Goal: Information Seeking & Learning: Learn about a topic

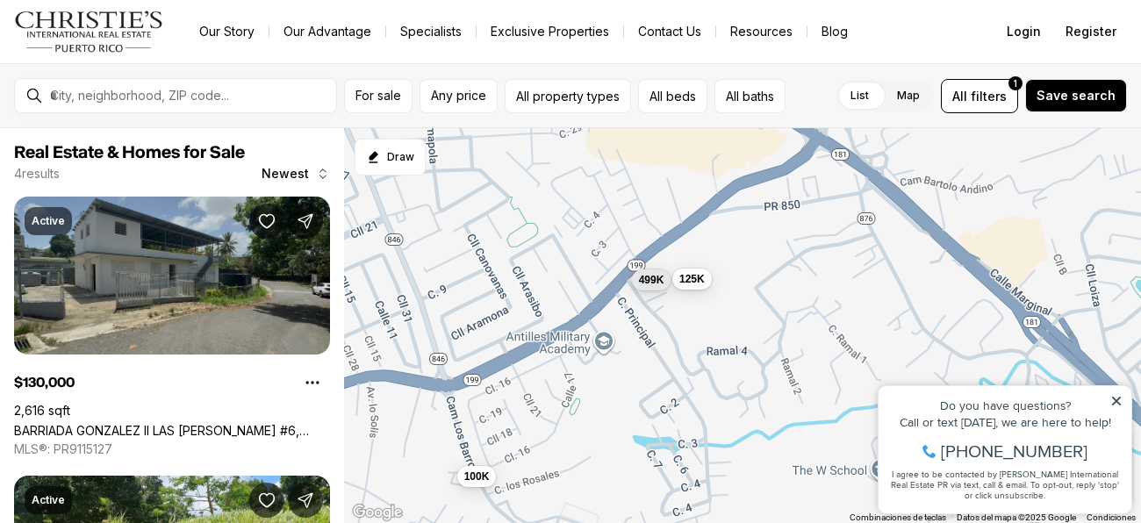
click at [177, 423] on link "BARRIADA GONZALEZ II LAS [PERSON_NAME] #6, [PERSON_NAME][GEOGRAPHIC_DATA], 00976" at bounding box center [172, 430] width 316 height 15
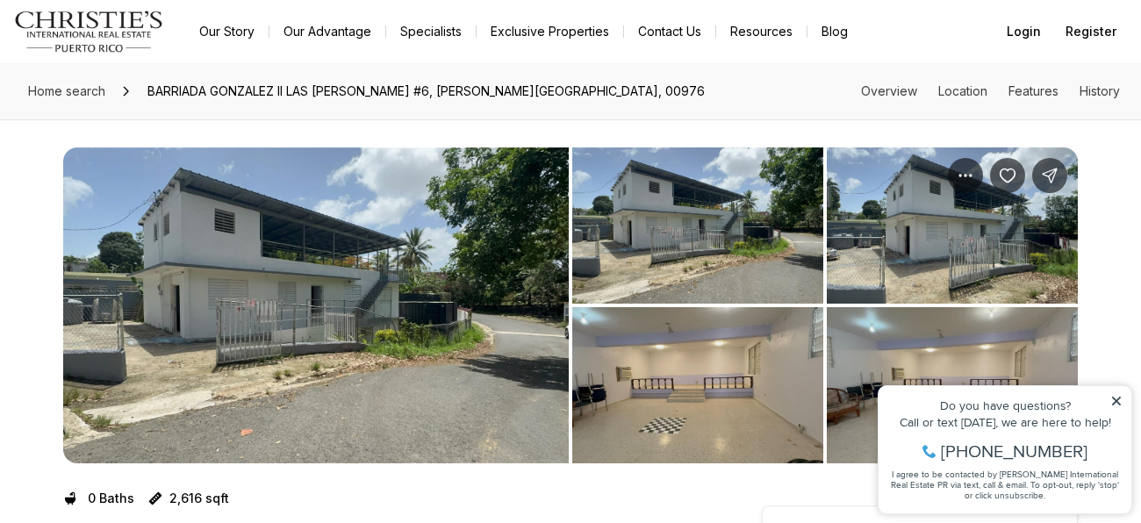
click at [319, 241] on img "View image gallery" at bounding box center [316, 305] width 506 height 316
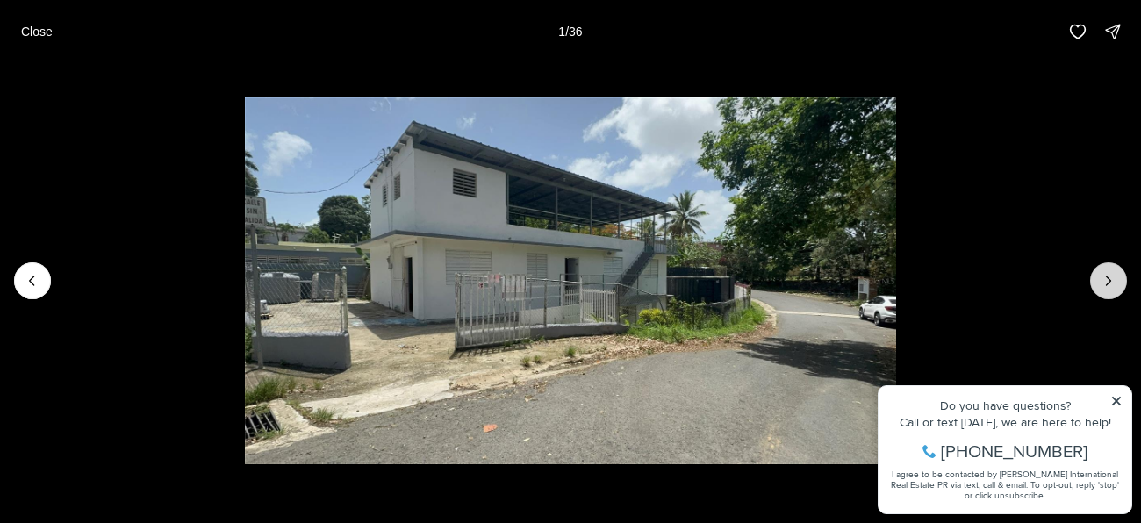
click at [1104, 285] on icon "Next slide" at bounding box center [1109, 281] width 18 height 18
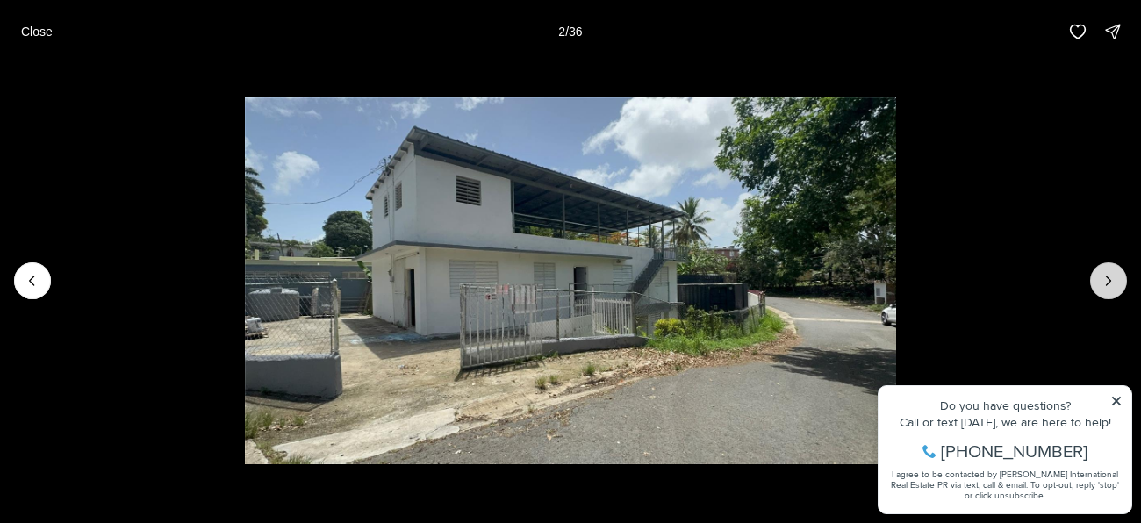
click at [1106, 291] on button "Next slide" at bounding box center [1108, 280] width 37 height 37
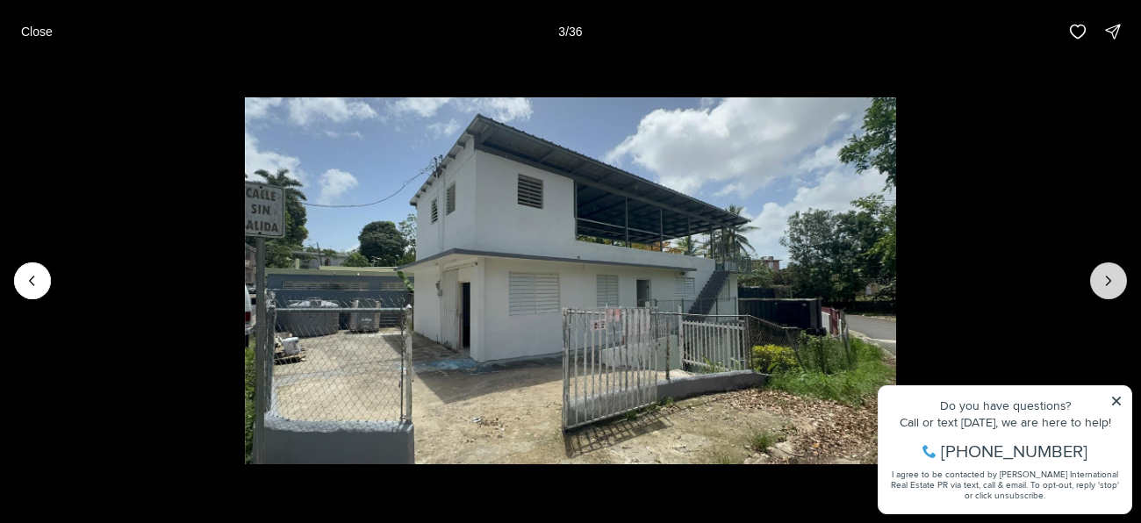
click at [1105, 288] on icon "Next slide" at bounding box center [1109, 281] width 18 height 18
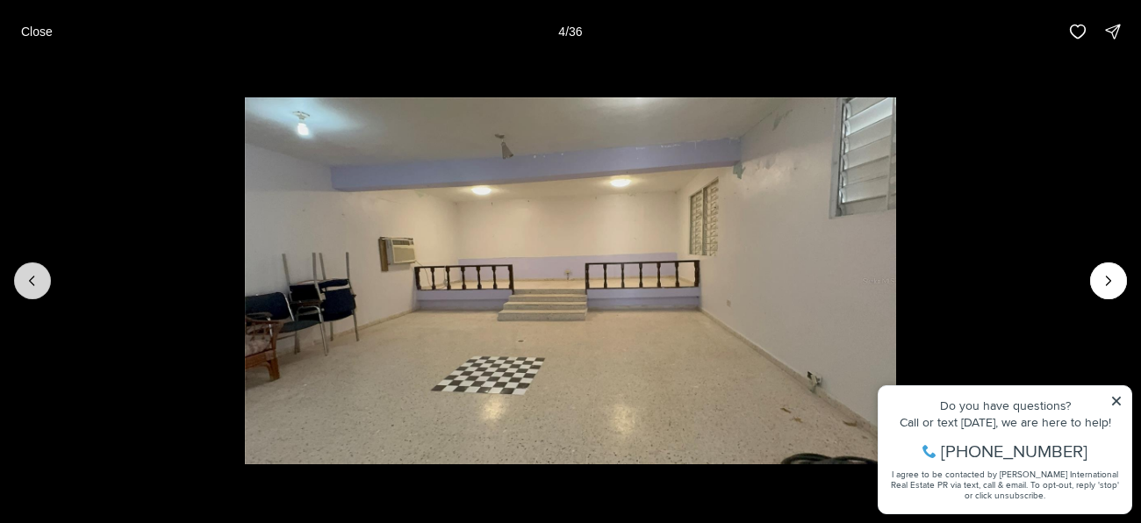
click at [32, 291] on button "Previous slide" at bounding box center [32, 280] width 37 height 37
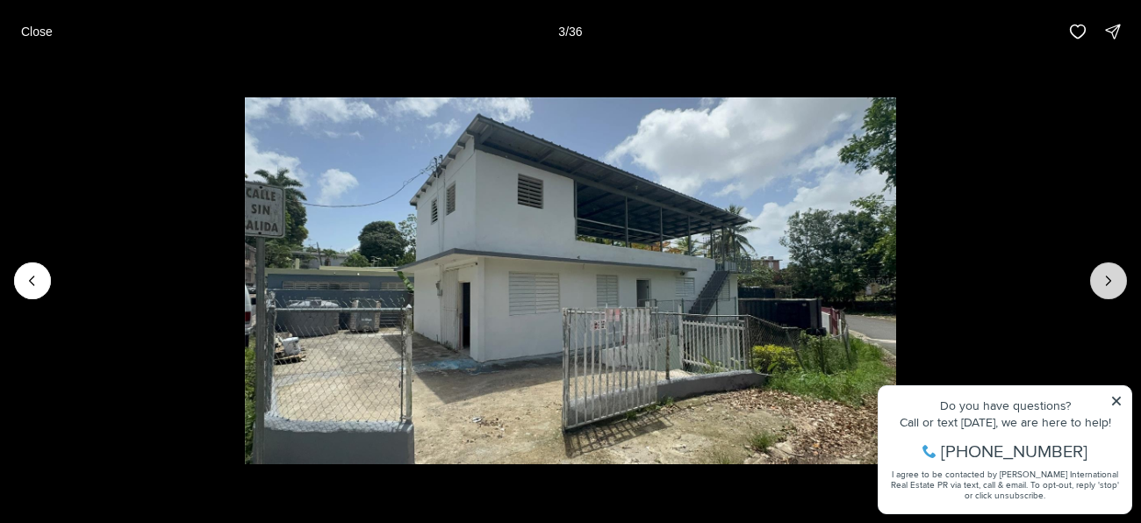
click at [1111, 284] on icon "Next slide" at bounding box center [1109, 281] width 18 height 18
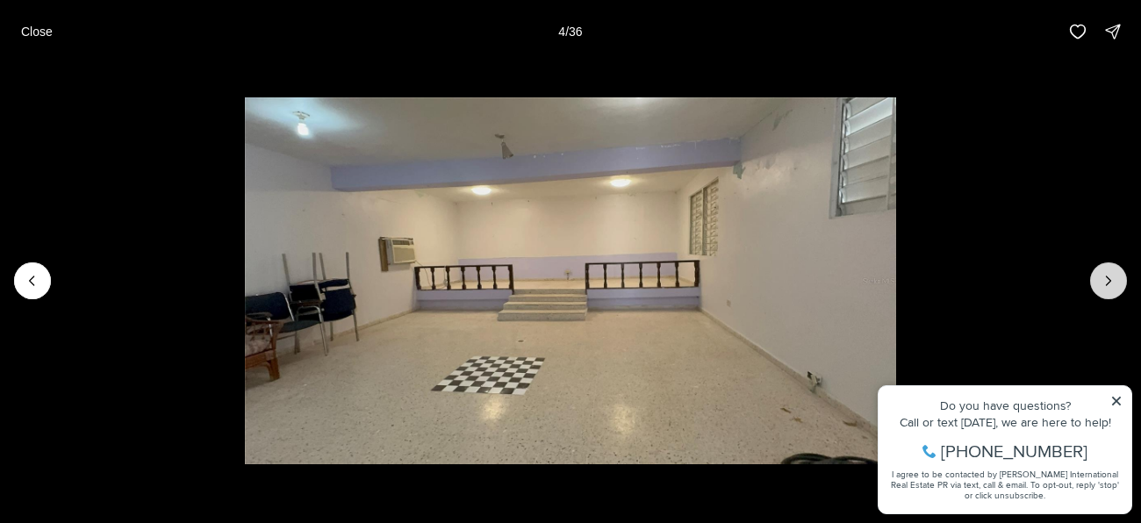
click at [1111, 285] on icon "Next slide" at bounding box center [1109, 281] width 18 height 18
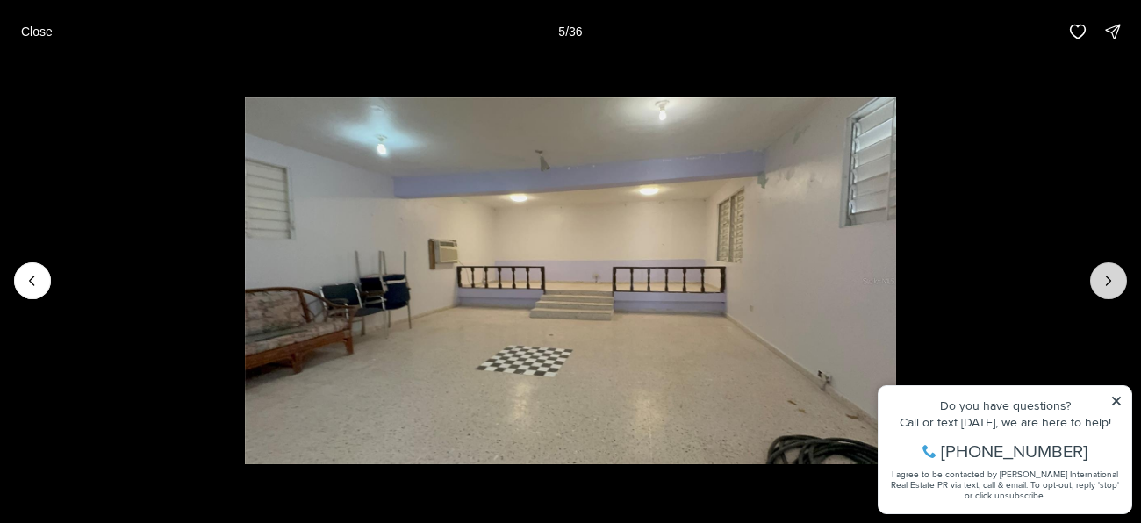
click at [1112, 284] on icon "Next slide" at bounding box center [1109, 281] width 18 height 18
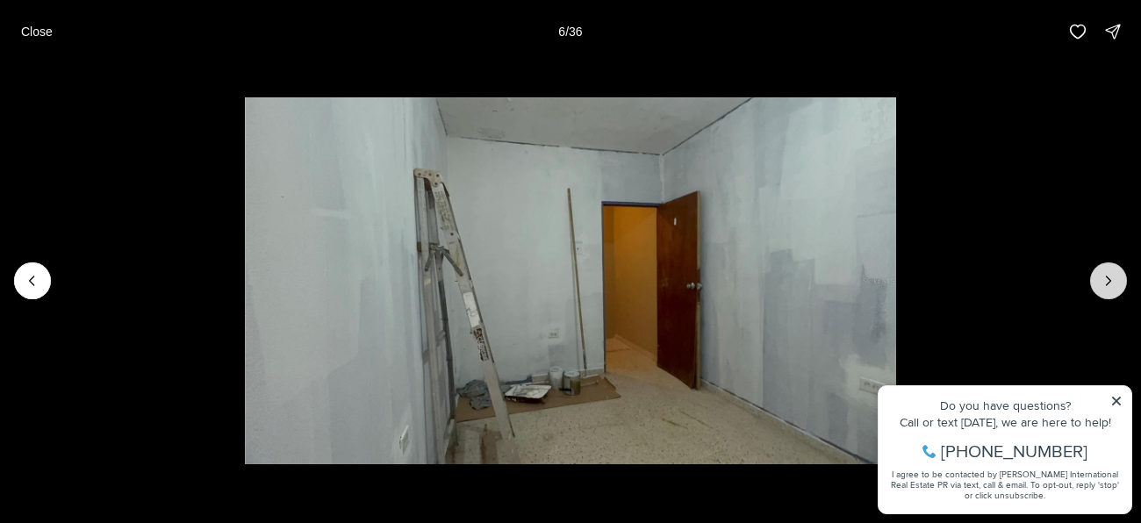
click at [1112, 284] on icon "Next slide" at bounding box center [1109, 281] width 18 height 18
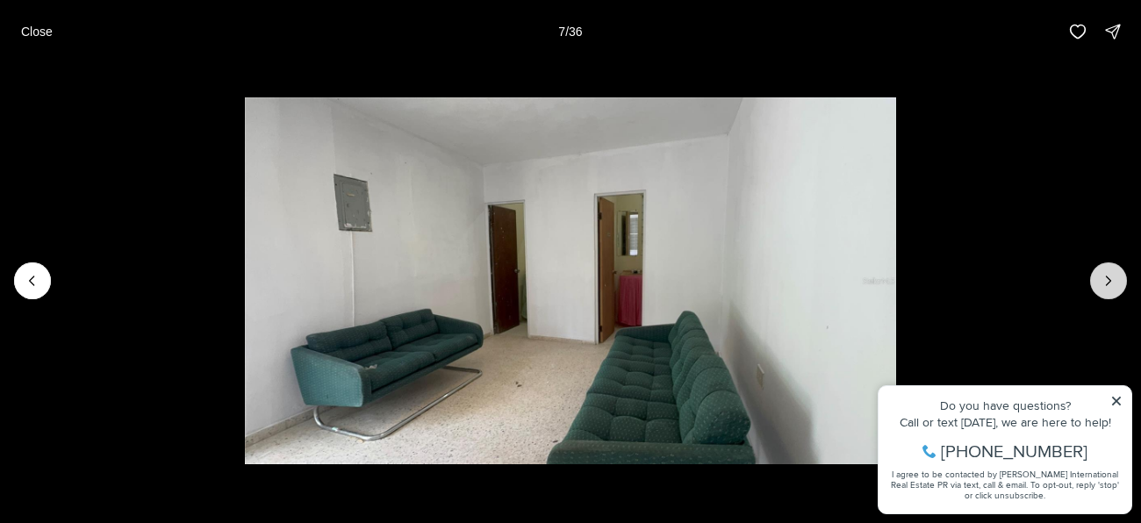
click at [1111, 282] on icon "Next slide" at bounding box center [1109, 281] width 18 height 18
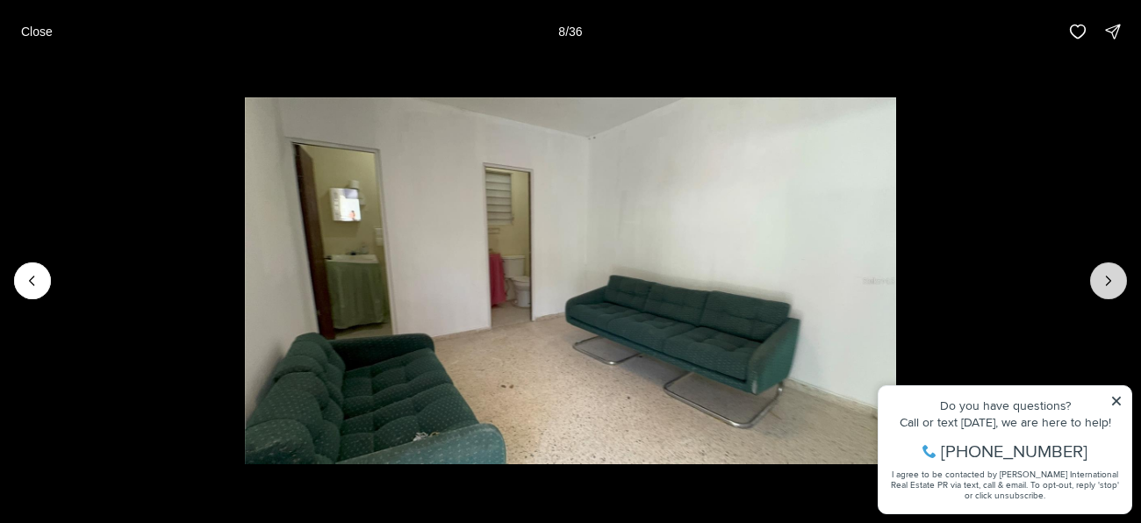
click at [1111, 282] on icon "Next slide" at bounding box center [1109, 281] width 18 height 18
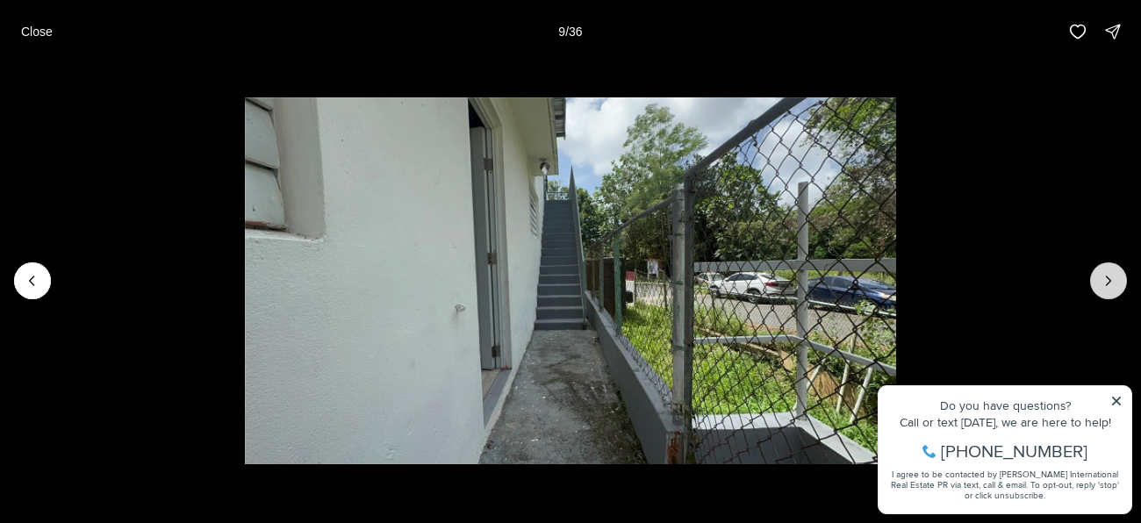
click at [1112, 282] on icon "Next slide" at bounding box center [1109, 281] width 18 height 18
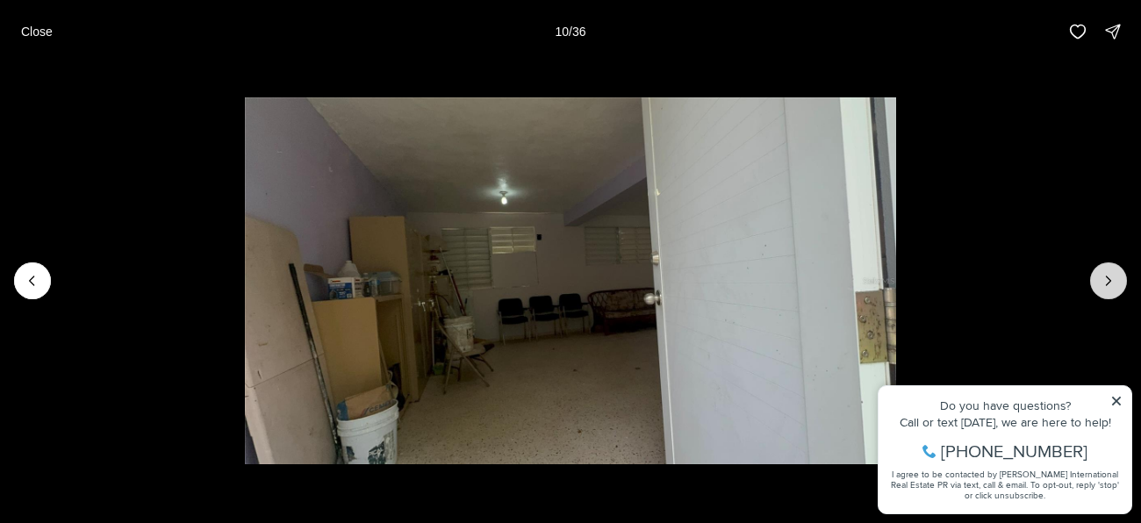
click at [1112, 281] on icon "Next slide" at bounding box center [1109, 281] width 18 height 18
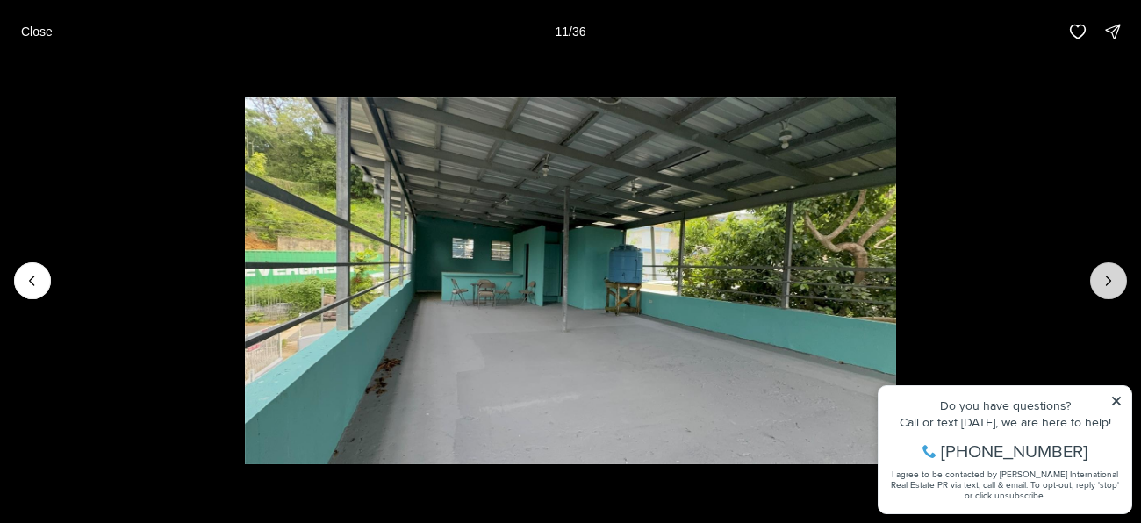
click at [1112, 281] on icon "Next slide" at bounding box center [1109, 281] width 18 height 18
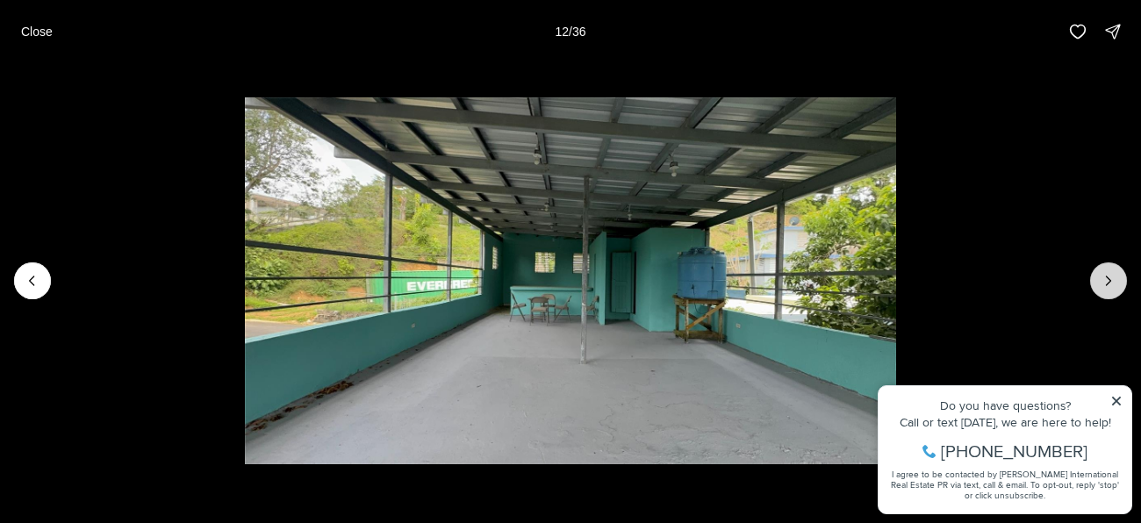
click at [1112, 281] on icon "Next slide" at bounding box center [1109, 281] width 18 height 18
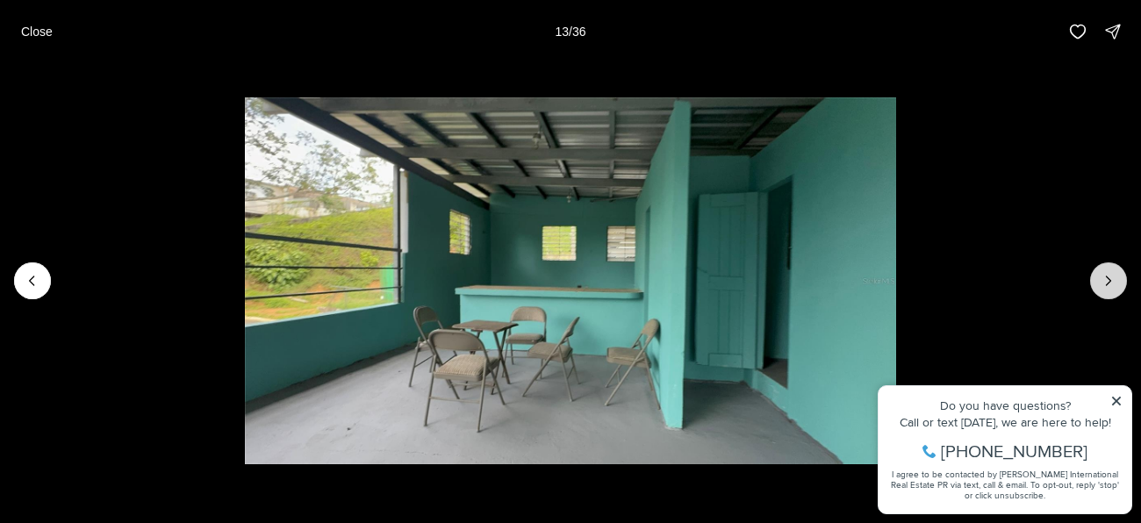
click at [1112, 282] on icon "Next slide" at bounding box center [1109, 281] width 18 height 18
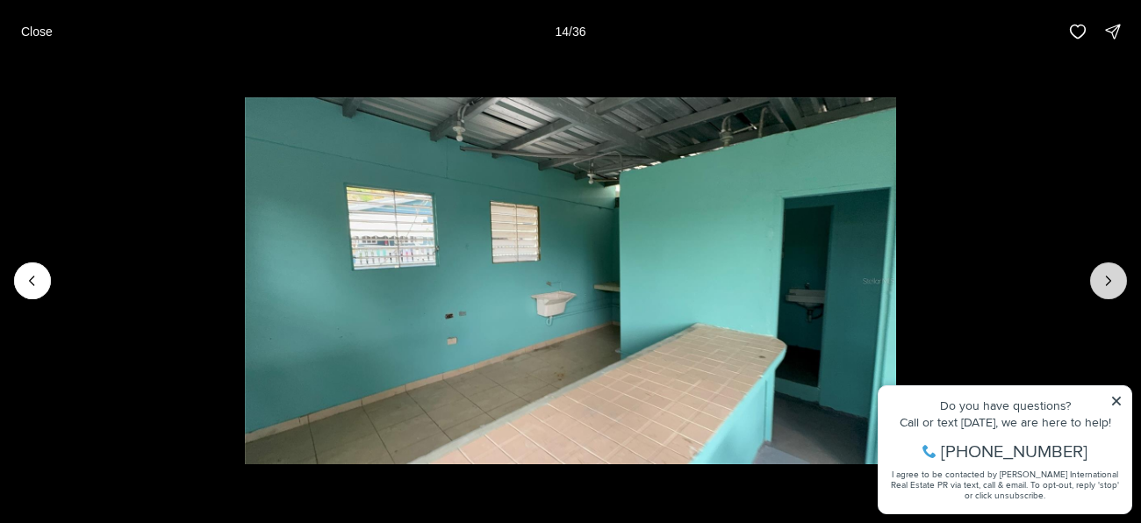
click at [1112, 281] on icon "Next slide" at bounding box center [1109, 281] width 18 height 18
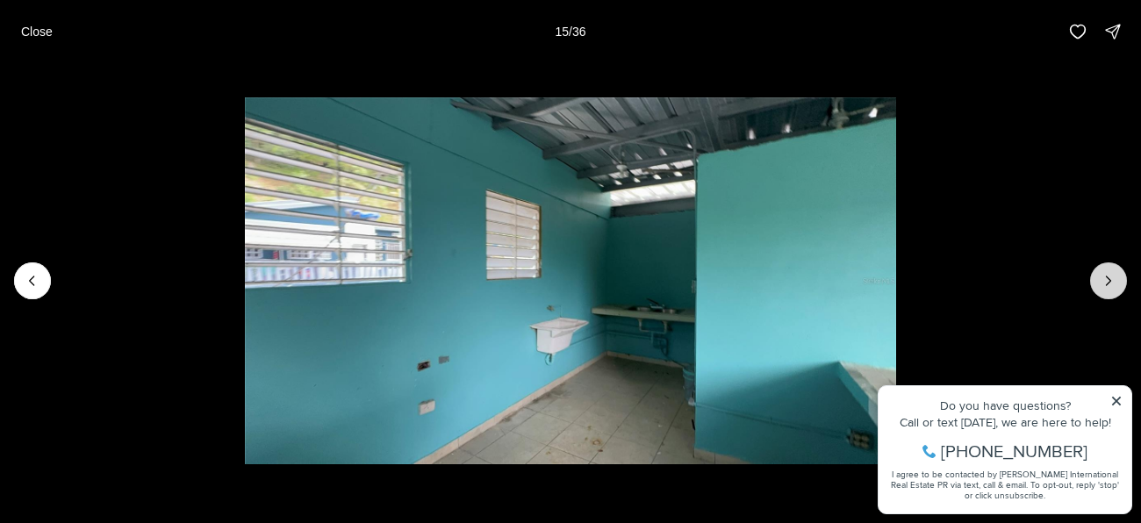
click at [1112, 282] on icon "Next slide" at bounding box center [1109, 281] width 18 height 18
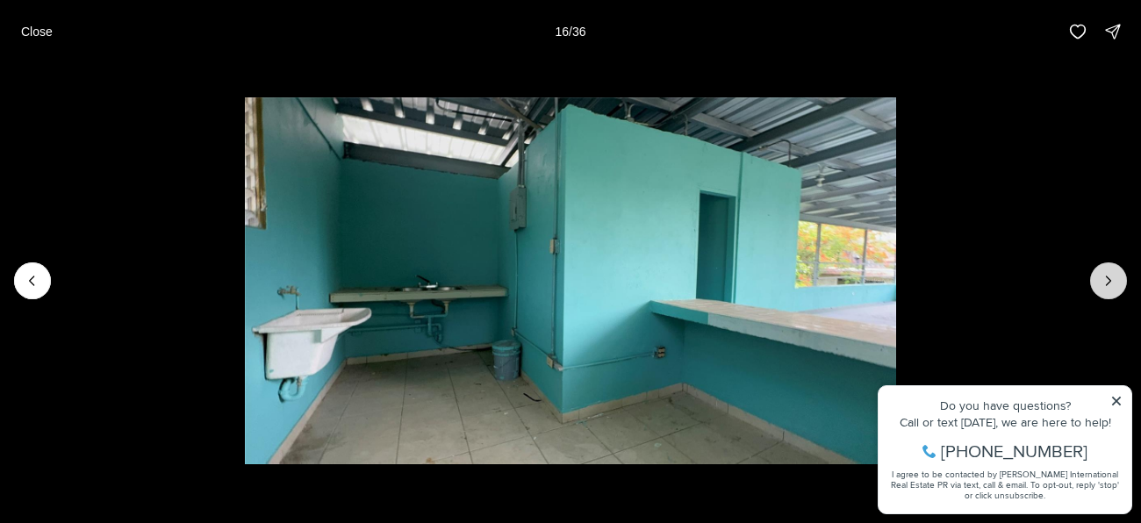
click at [1112, 281] on icon "Next slide" at bounding box center [1109, 281] width 18 height 18
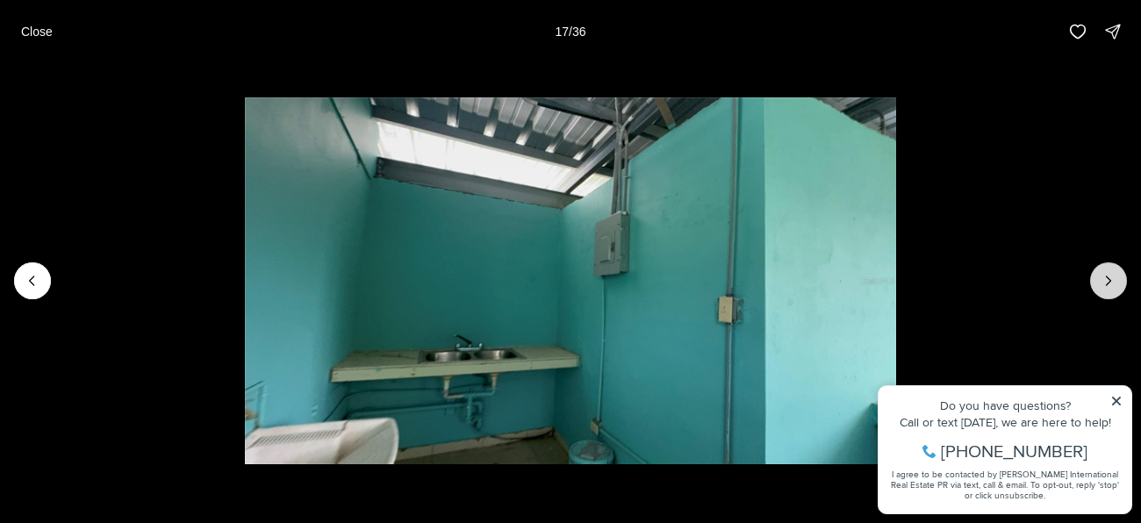
click at [1112, 280] on icon "Next slide" at bounding box center [1109, 281] width 18 height 18
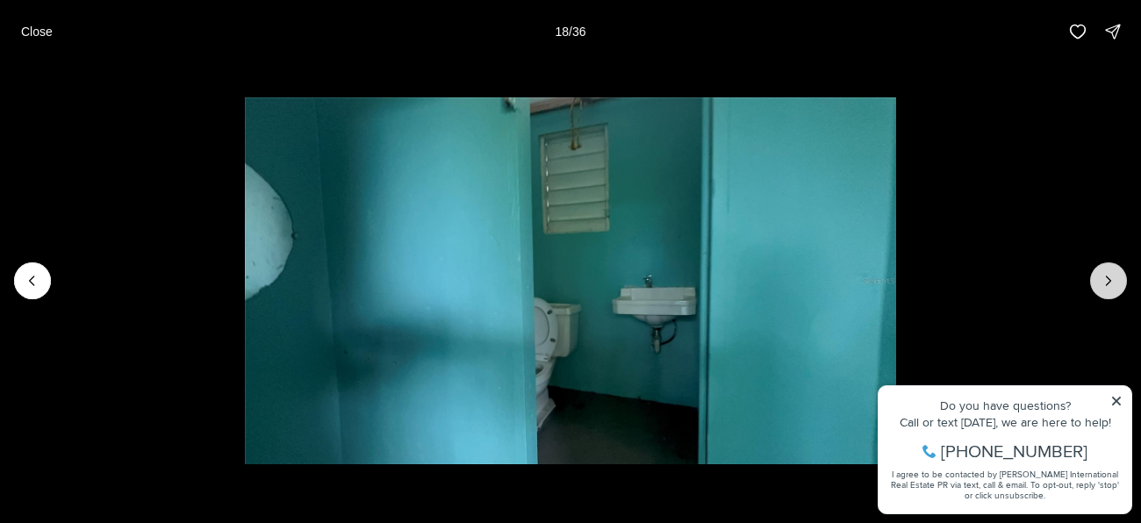
click at [1112, 280] on icon "Next slide" at bounding box center [1109, 281] width 18 height 18
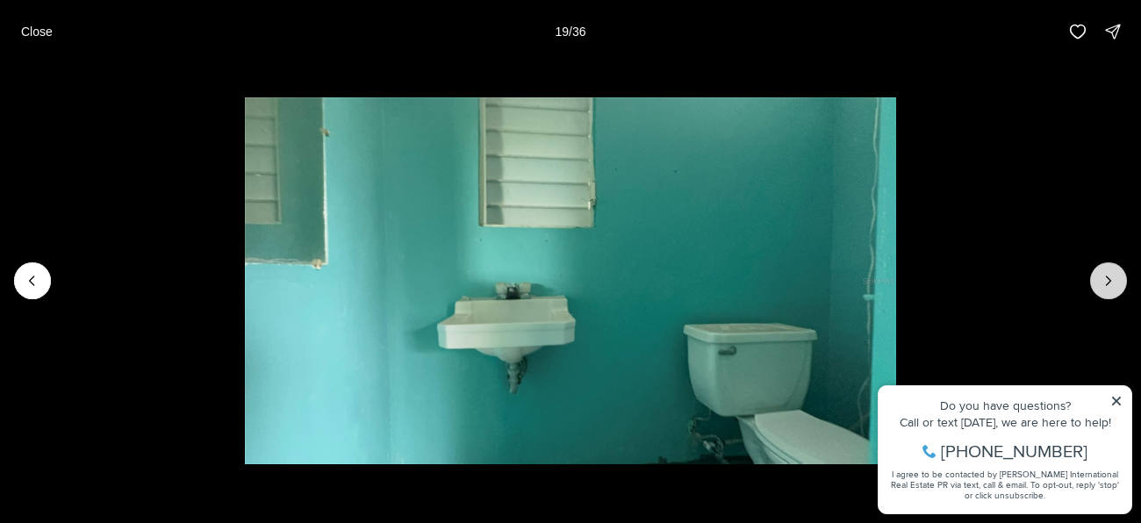
click at [1112, 281] on icon "Next slide" at bounding box center [1109, 281] width 18 height 18
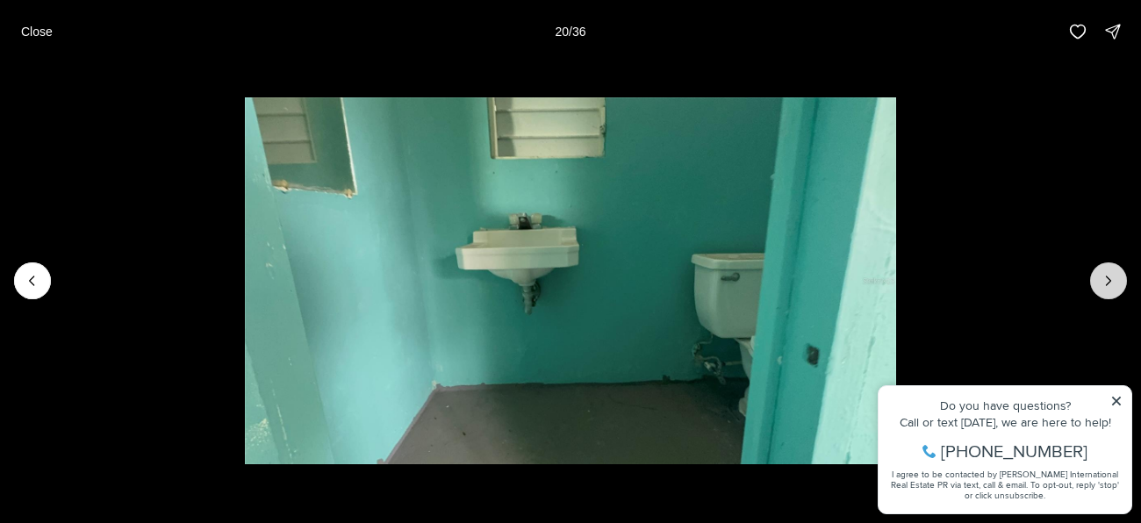
click at [1112, 281] on icon "Next slide" at bounding box center [1109, 281] width 18 height 18
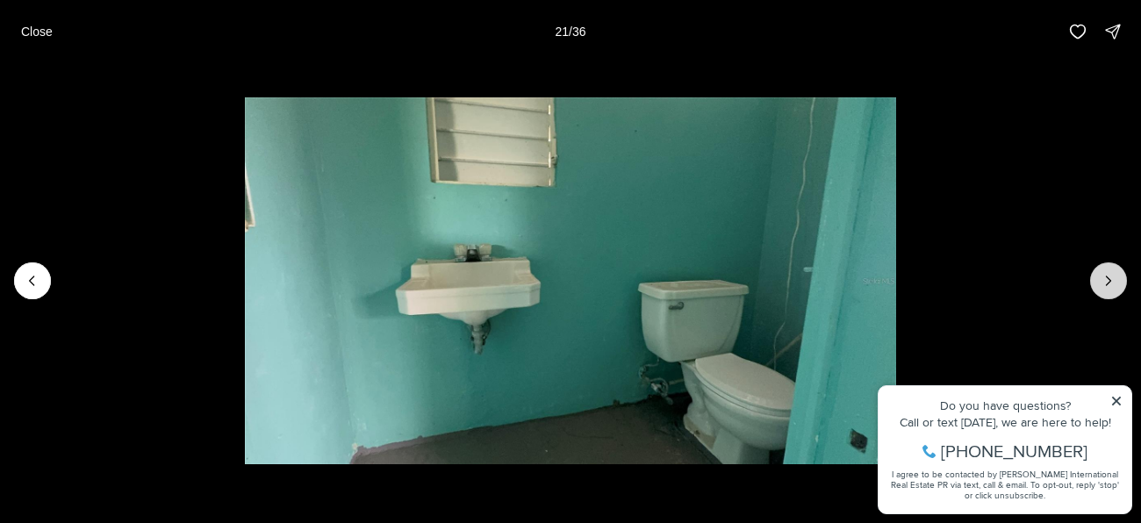
click at [1112, 281] on icon "Next slide" at bounding box center [1109, 281] width 18 height 18
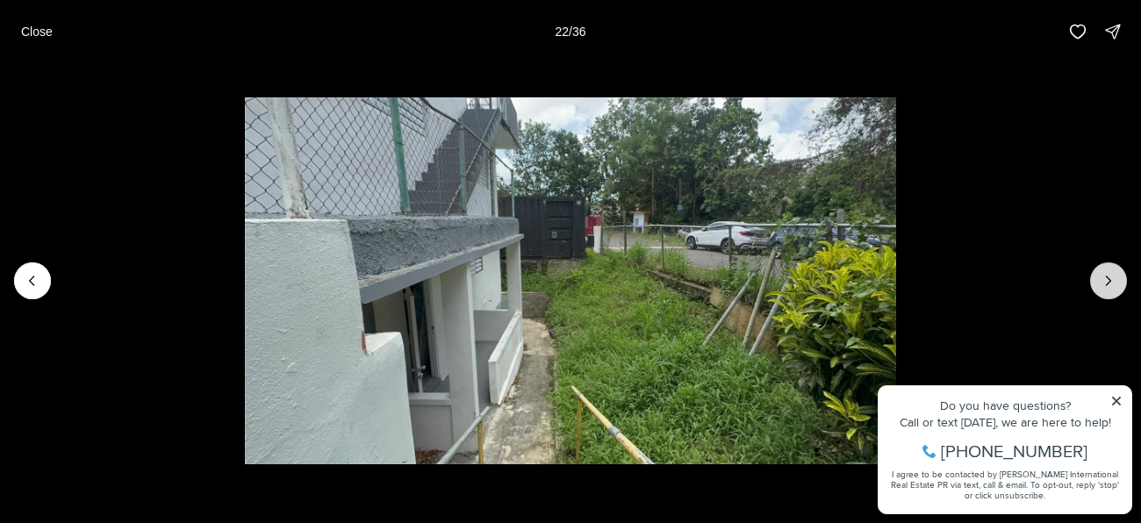
click at [1112, 282] on icon "Next slide" at bounding box center [1109, 281] width 18 height 18
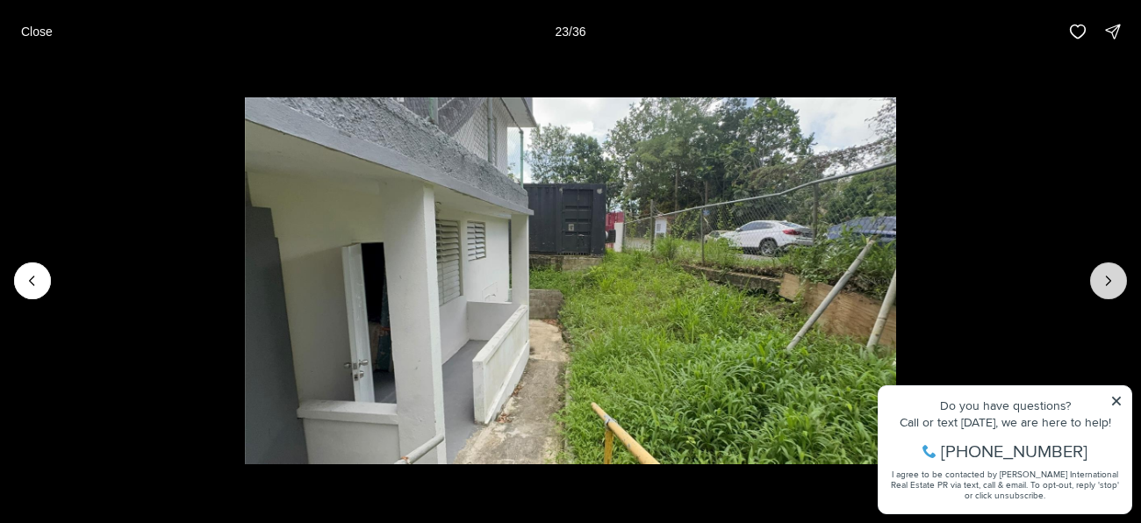
click at [1112, 282] on icon "Next slide" at bounding box center [1109, 281] width 18 height 18
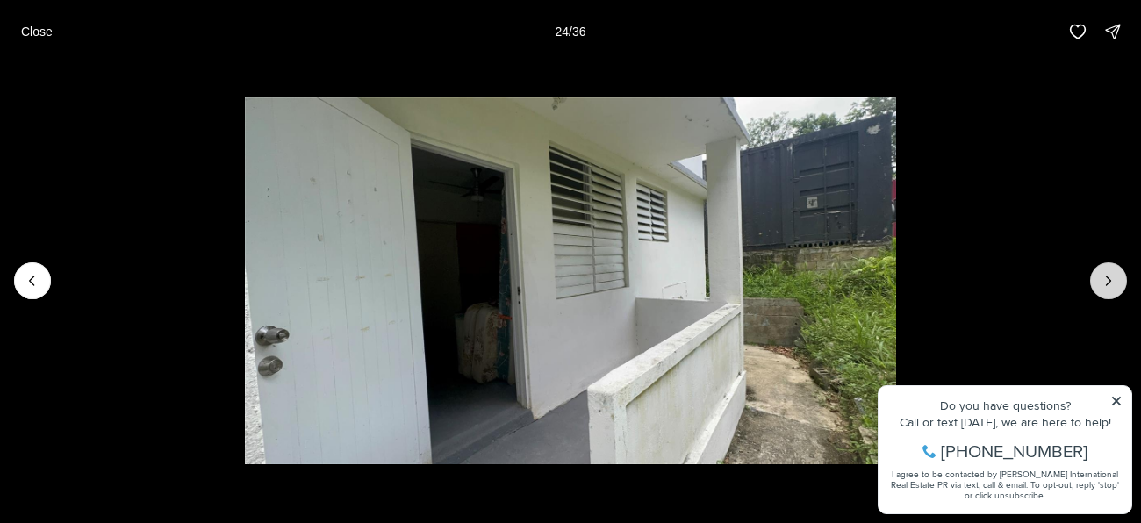
click at [1112, 284] on icon "Next slide" at bounding box center [1109, 281] width 18 height 18
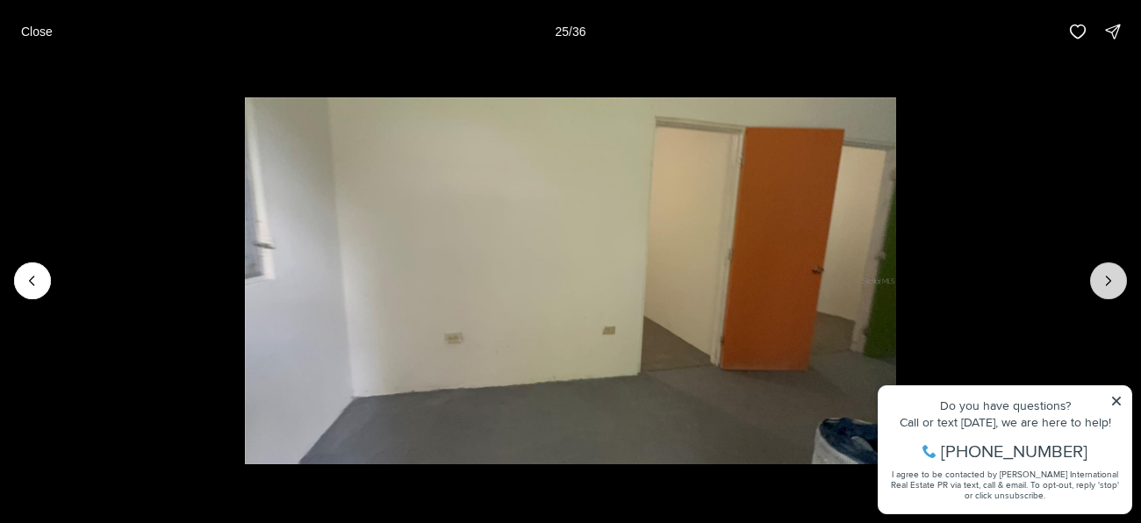
click at [1112, 284] on icon "Next slide" at bounding box center [1109, 281] width 18 height 18
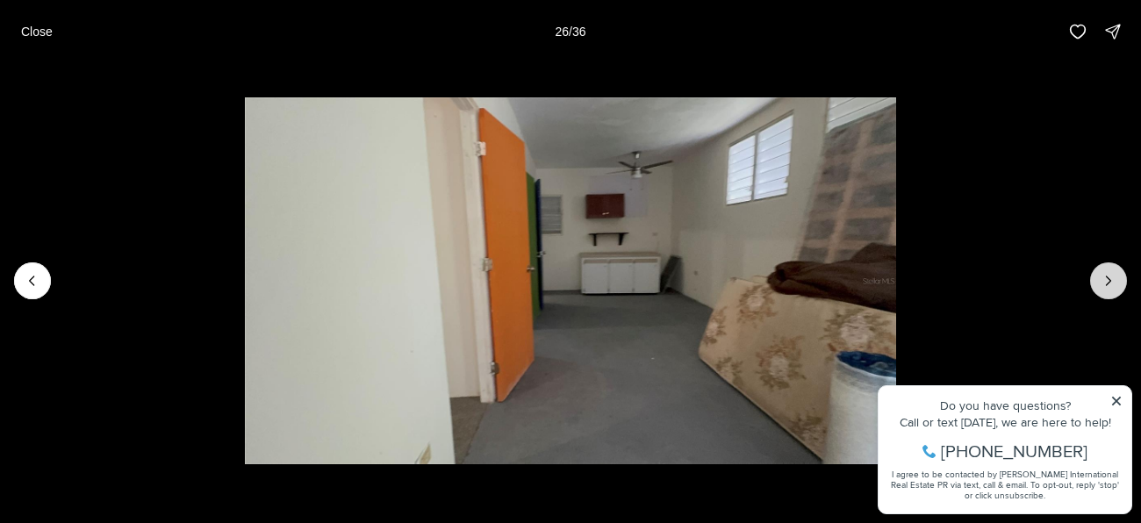
click at [1112, 286] on icon "Next slide" at bounding box center [1109, 281] width 18 height 18
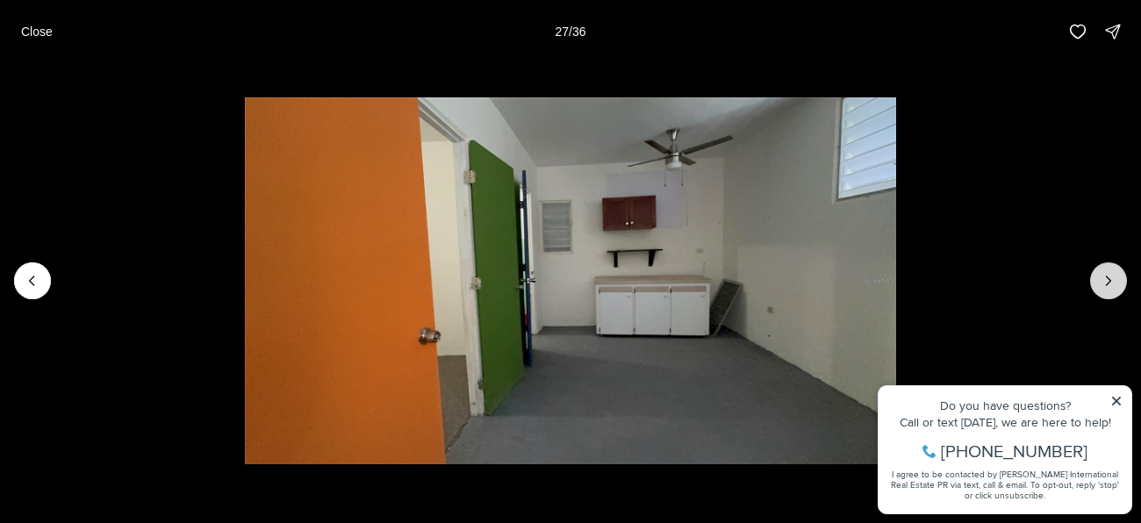
click at [1110, 284] on icon "Next slide" at bounding box center [1109, 281] width 18 height 18
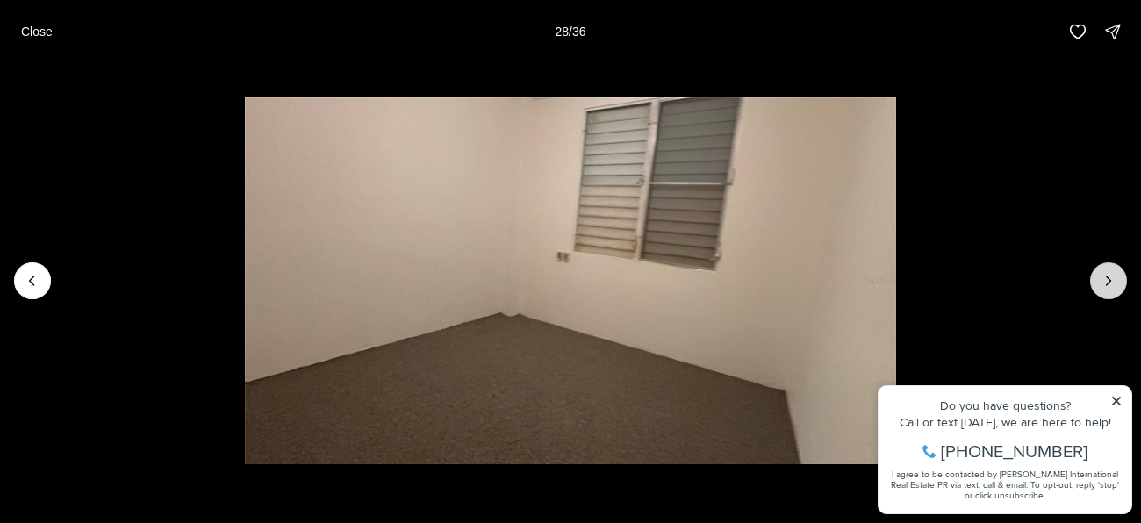
click at [1117, 291] on button "Next slide" at bounding box center [1108, 280] width 37 height 37
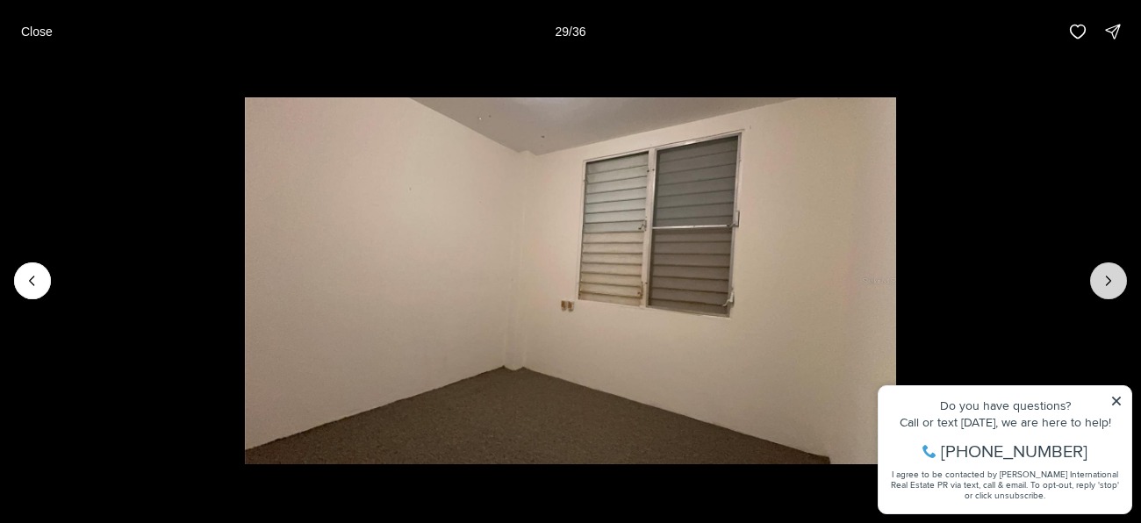
click at [1117, 291] on button "Next slide" at bounding box center [1108, 280] width 37 height 37
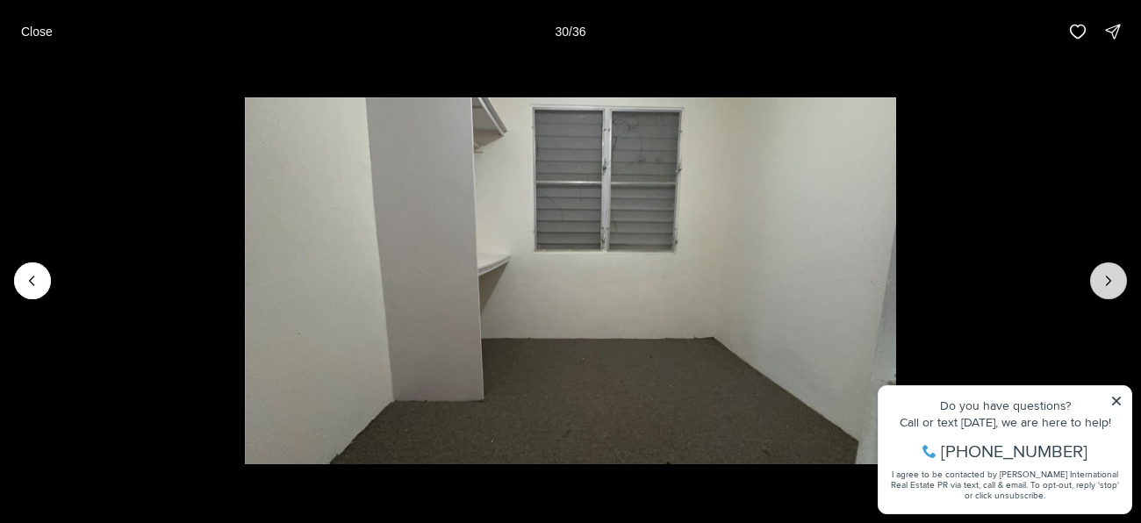
click at [1117, 294] on button "Next slide" at bounding box center [1108, 280] width 37 height 37
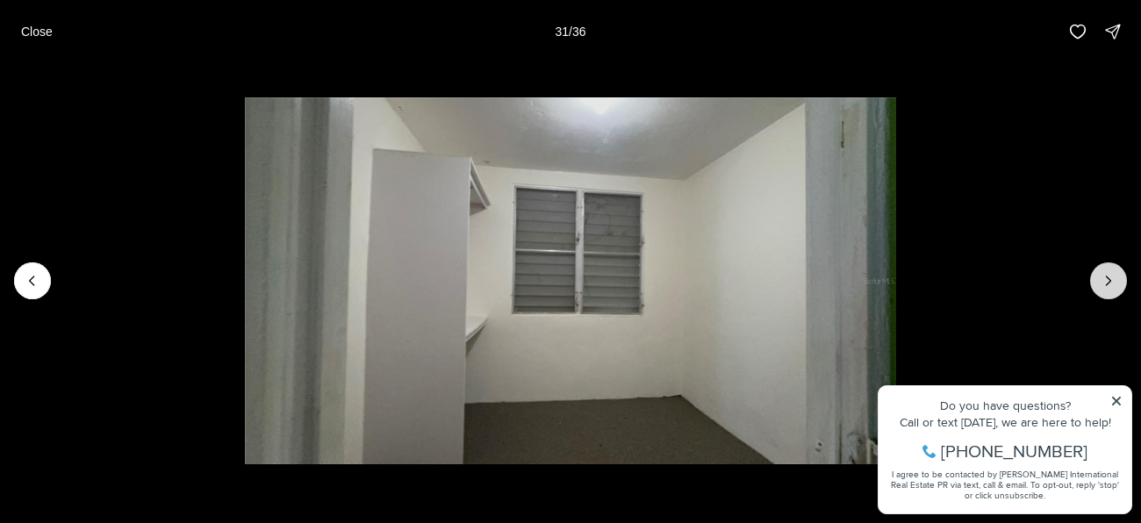
click at [1118, 293] on button "Next slide" at bounding box center [1108, 280] width 37 height 37
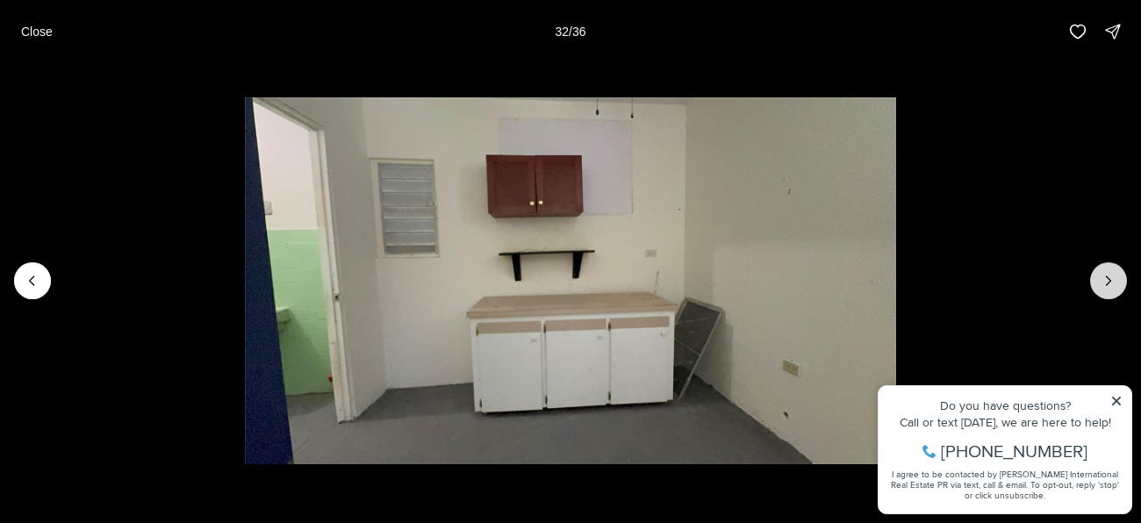
click at [1118, 292] on button "Next slide" at bounding box center [1108, 280] width 37 height 37
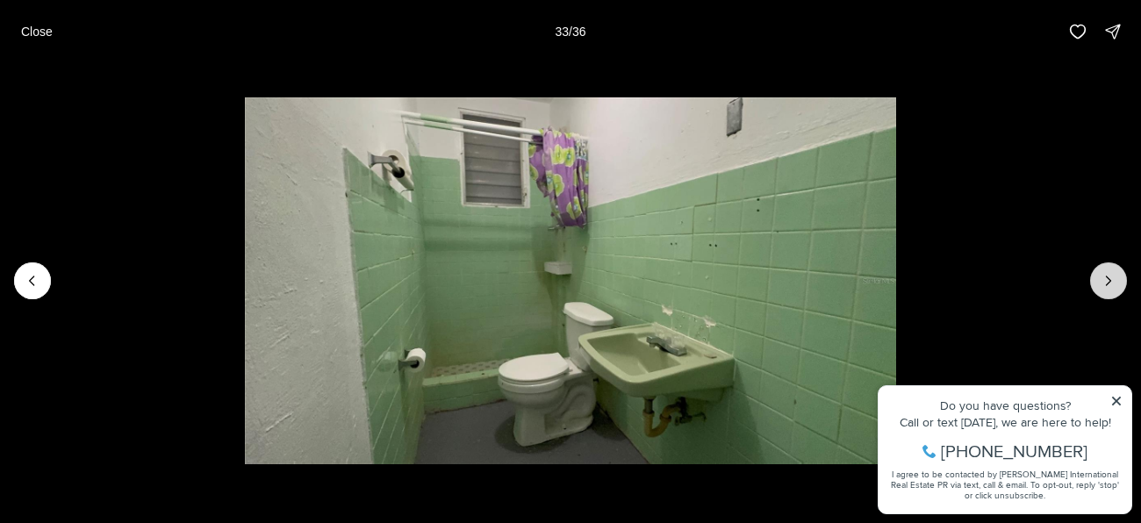
click at [1118, 292] on button "Next slide" at bounding box center [1108, 280] width 37 height 37
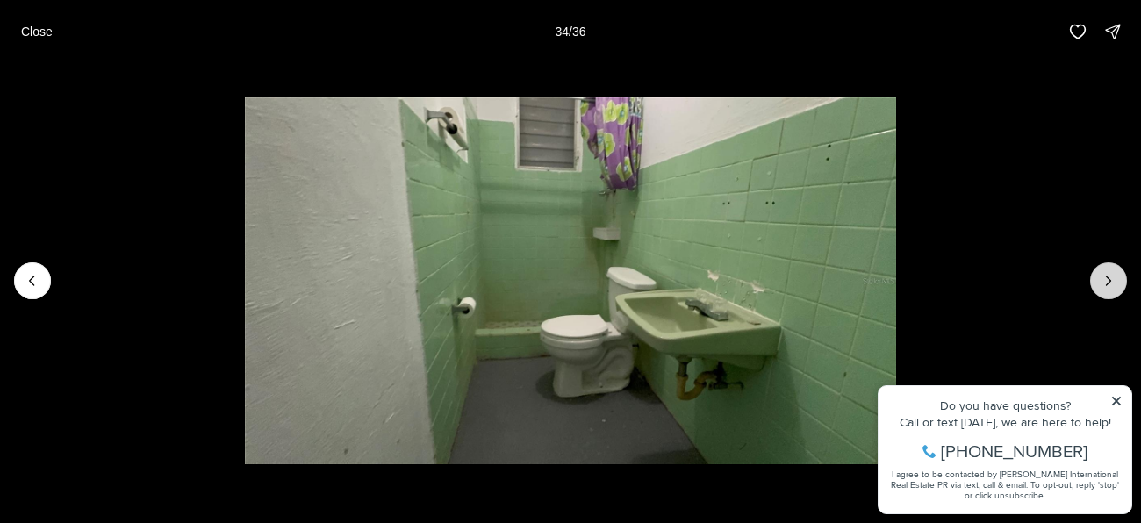
click at [1118, 292] on button "Next slide" at bounding box center [1108, 280] width 37 height 37
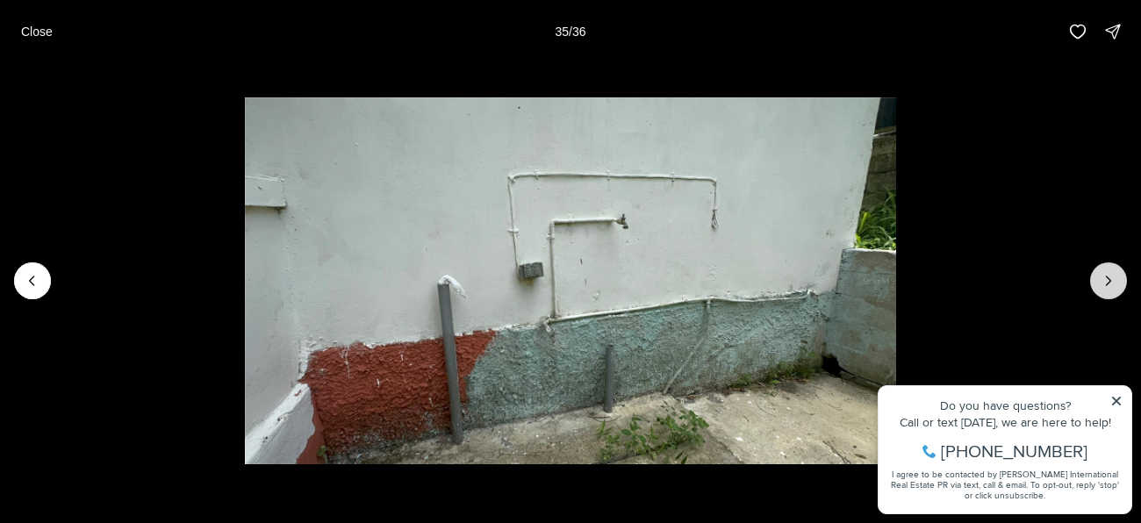
click at [1118, 291] on button "Next slide" at bounding box center [1108, 280] width 37 height 37
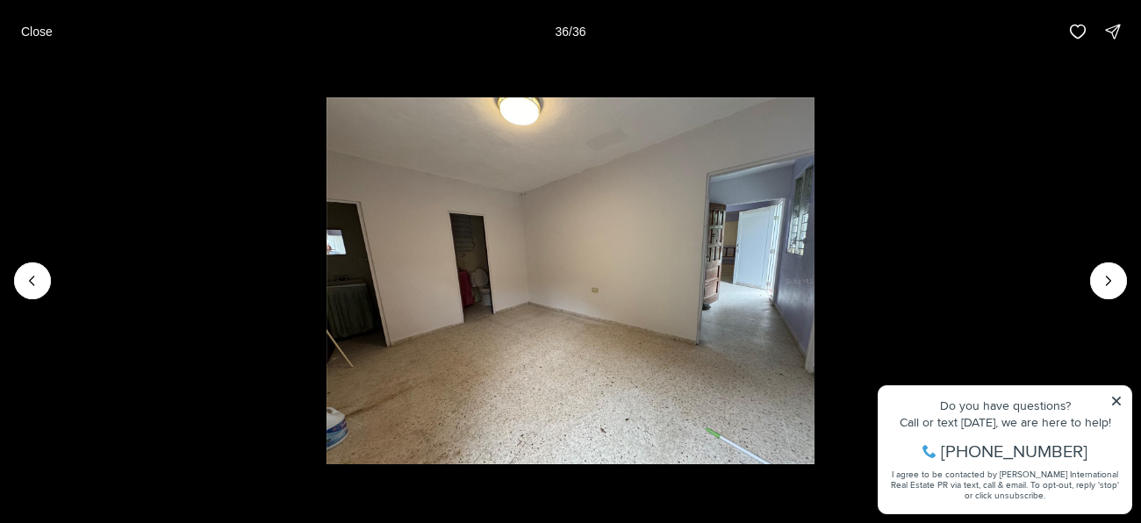
click at [1117, 290] on div at bounding box center [1108, 280] width 37 height 37
click at [1118, 292] on div at bounding box center [1108, 280] width 37 height 37
click at [1103, 280] on div at bounding box center [1108, 280] width 37 height 37
click at [1095, 205] on li "36 of 36" at bounding box center [570, 280] width 1141 height 435
click at [37, 33] on p "Close" at bounding box center [37, 32] width 32 height 14
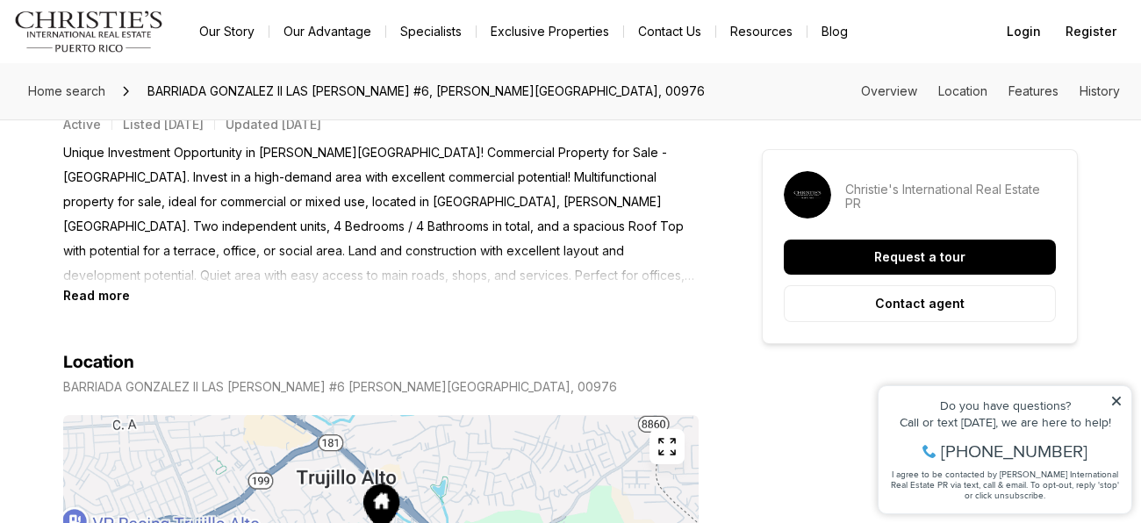
scroll to position [853, 0]
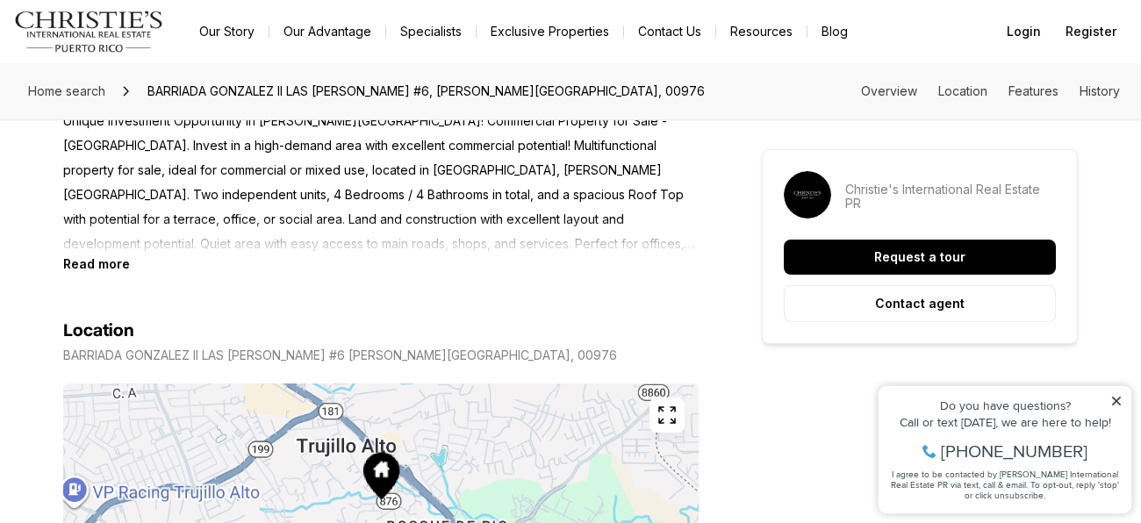
click at [572, 190] on p "Unique Investment Opportunity in Trujillo Alto! Commercial Property for Sale - …" at bounding box center [381, 182] width 636 height 147
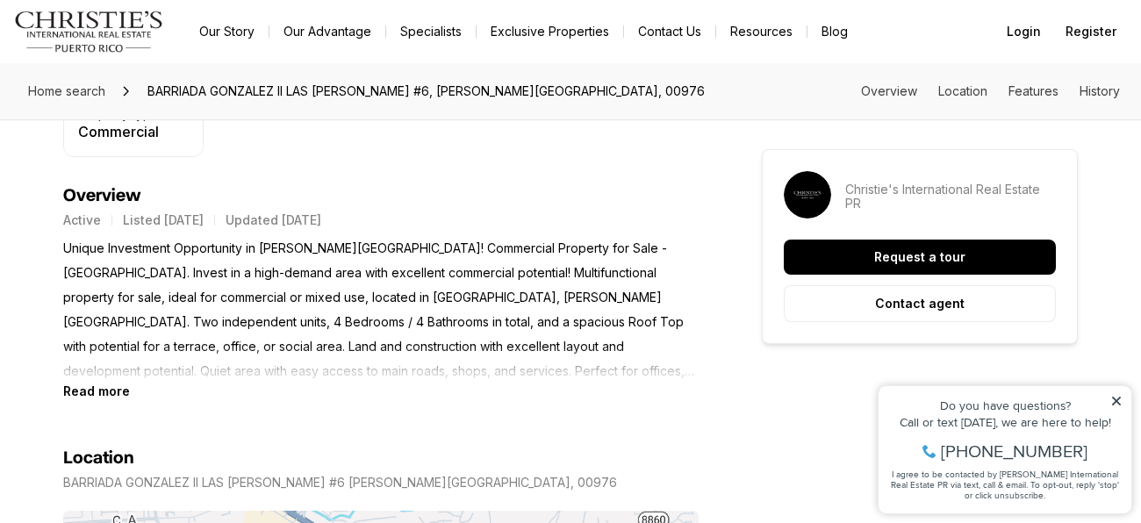
scroll to position [741, 0]
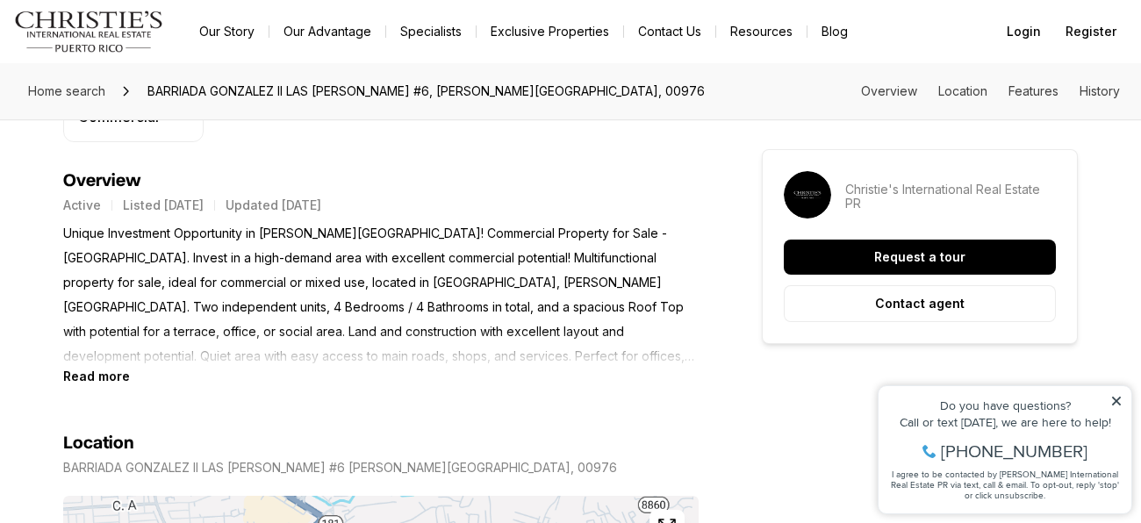
click at [430, 281] on p "Unique Investment Opportunity in Trujillo Alto! Commercial Property for Sale - …" at bounding box center [381, 294] width 636 height 147
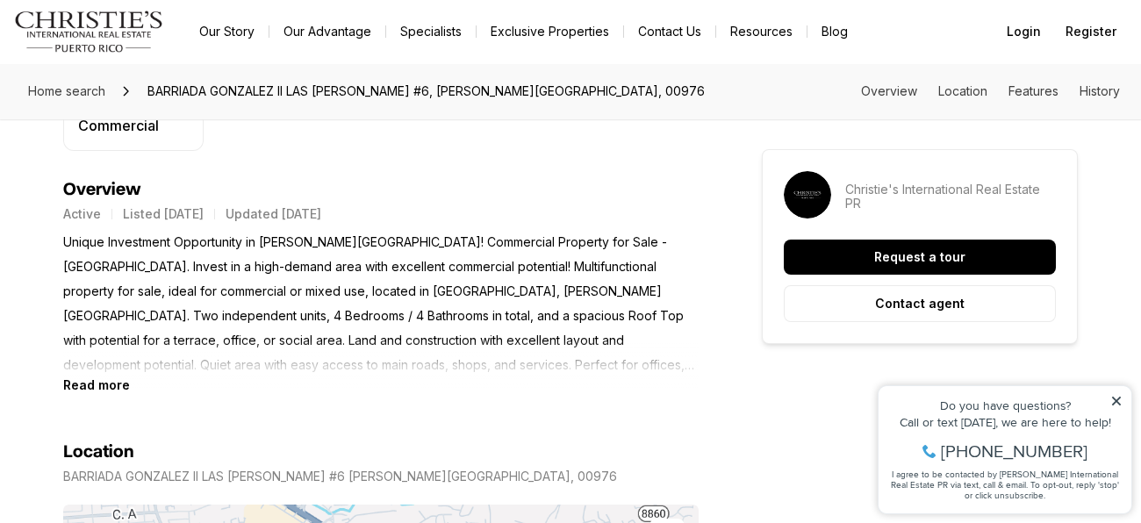
scroll to position [722, 0]
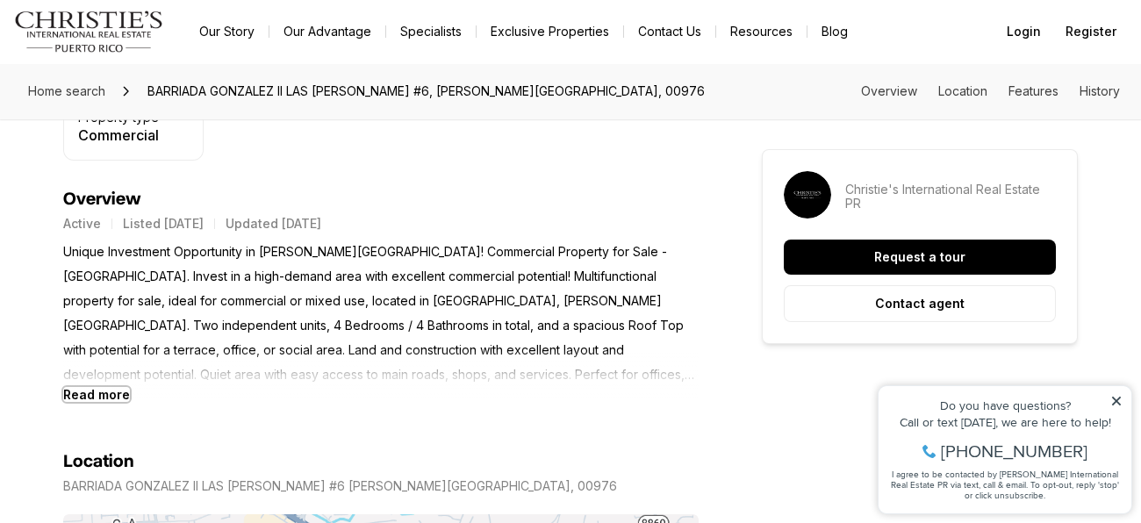
click at [111, 387] on b "Read more" at bounding box center [96, 394] width 67 height 15
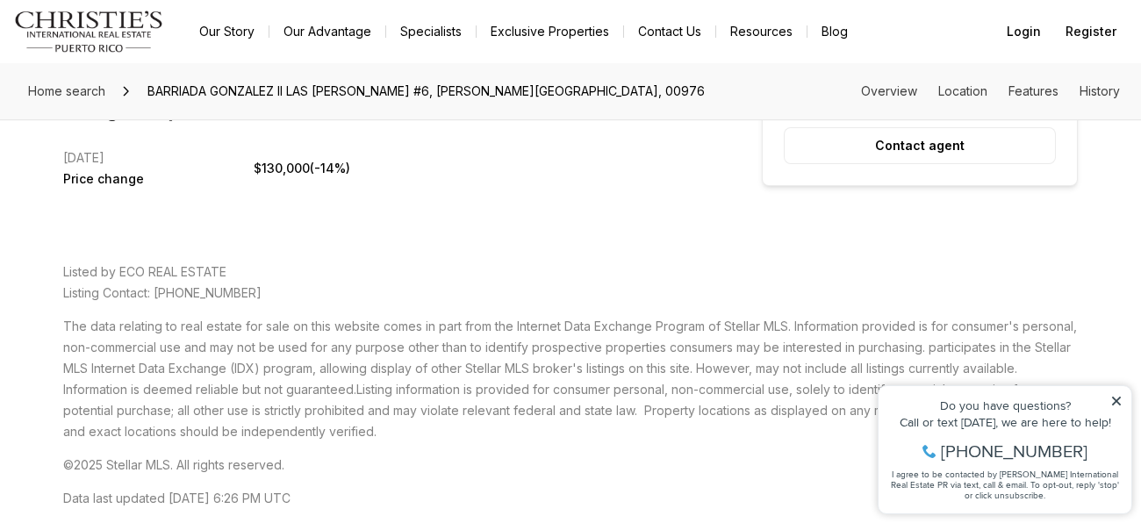
scroll to position [3145, 0]
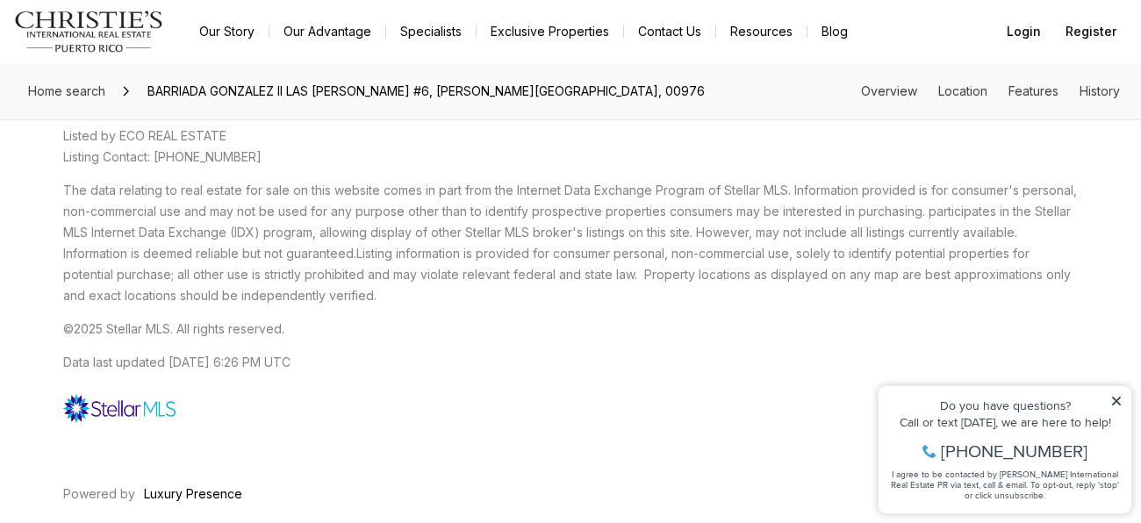
click at [1111, 403] on icon at bounding box center [1116, 401] width 12 height 12
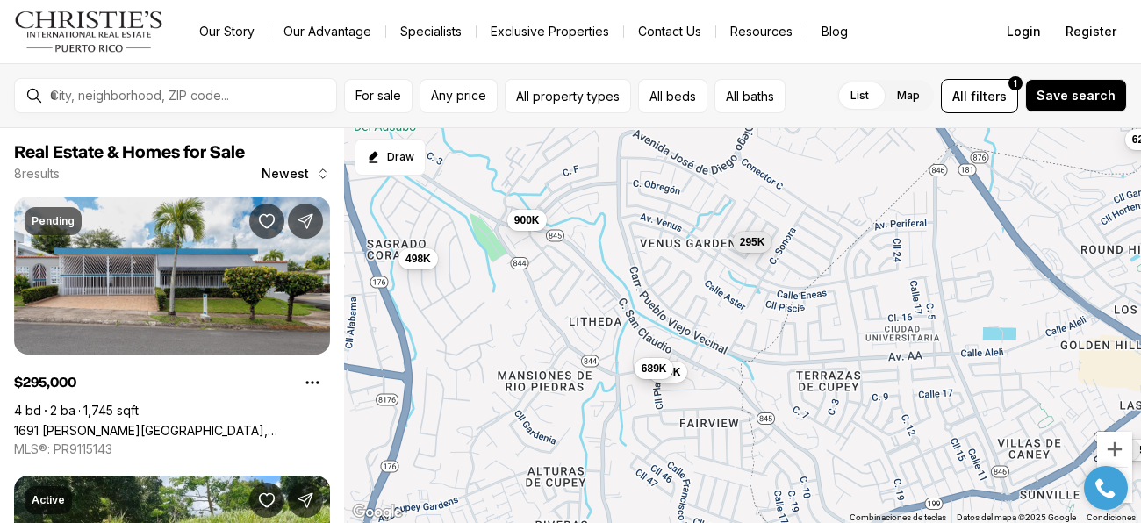
click at [654, 372] on span "689K" at bounding box center [654, 369] width 25 height 14
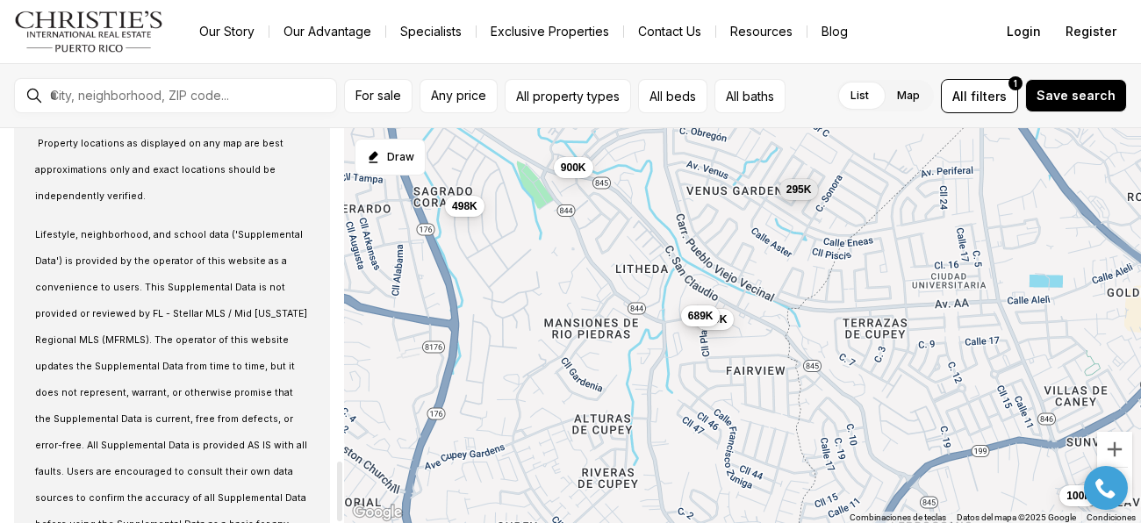
scroll to position [2195, 0]
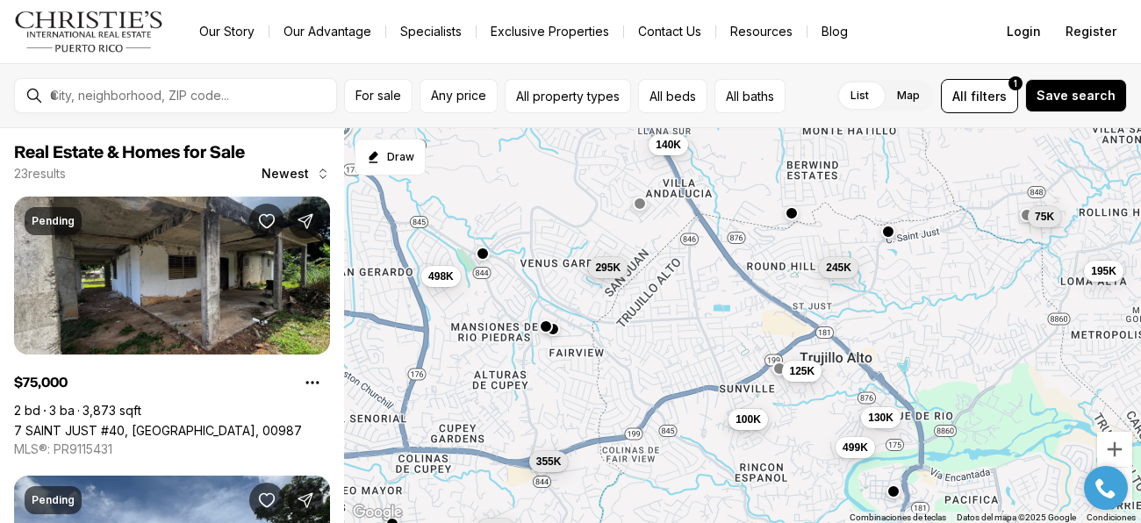
click at [752, 426] on span "100K" at bounding box center [748, 419] width 25 height 14
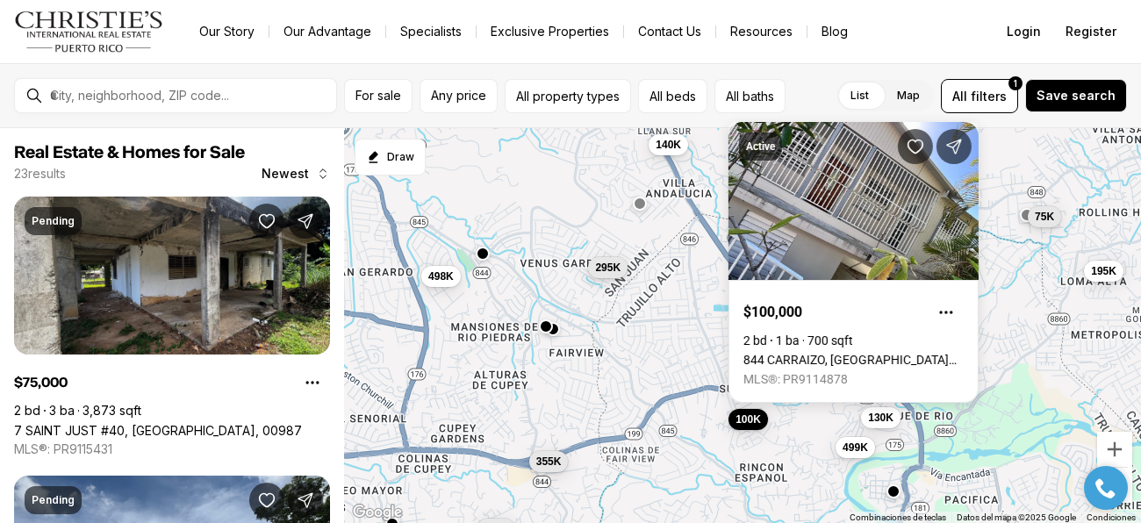
click at [992, 319] on div "295K 498K 100K 245K 140K 130K 499K 125K 355K 75K 189K 195K" at bounding box center [742, 326] width 797 height 396
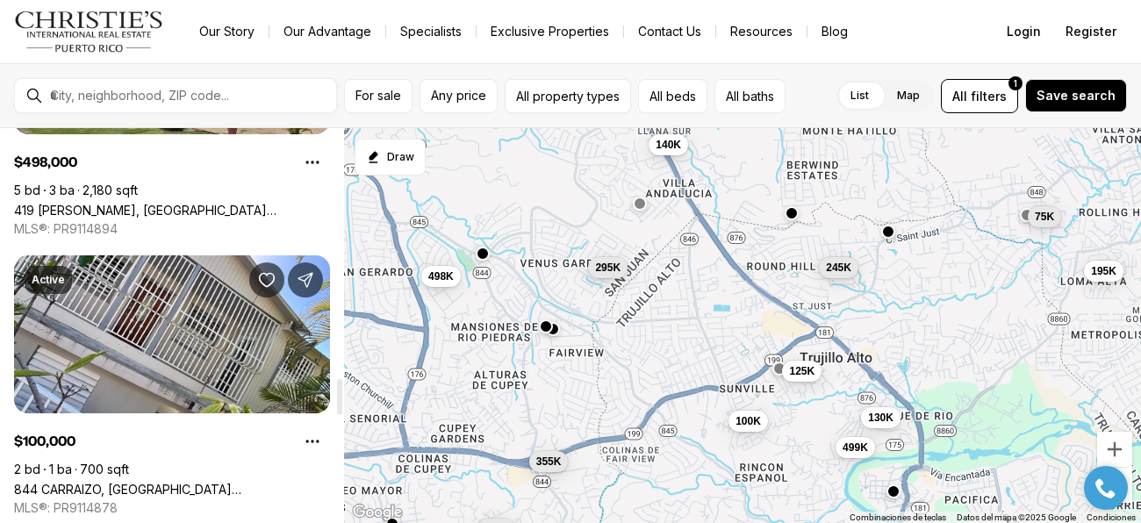
scroll to position [2737, 0]
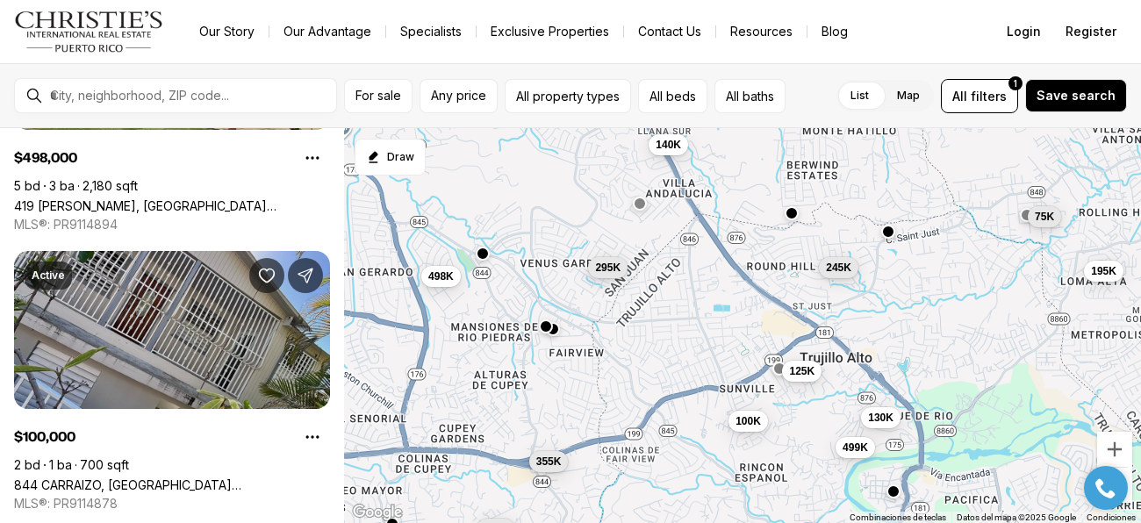
click at [162, 478] on link "844 CARRAIZO, SAN JUAN PR, 00926" at bounding box center [172, 485] width 316 height 15
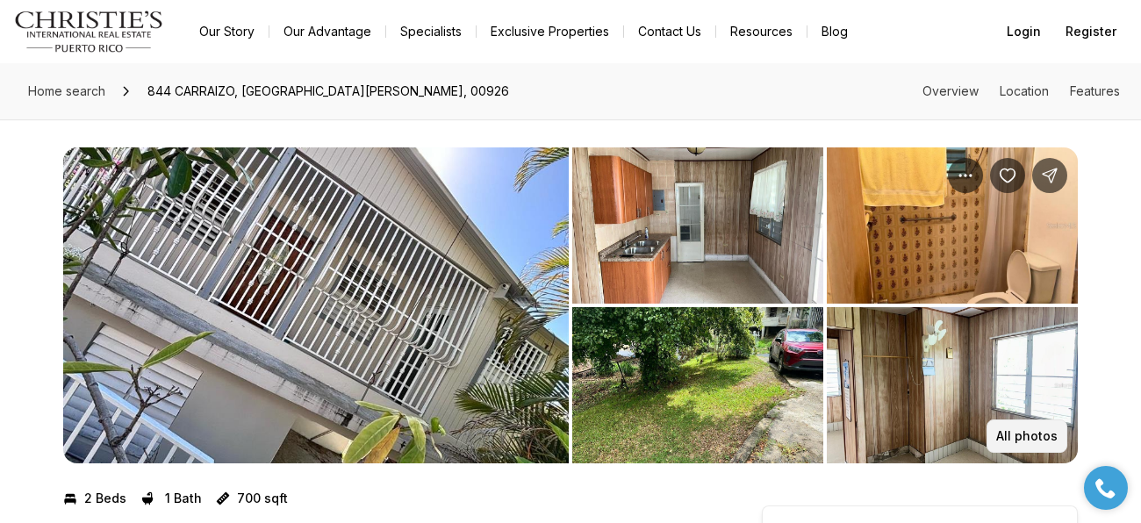
click at [1014, 431] on p "All photos" at bounding box center [1026, 436] width 61 height 14
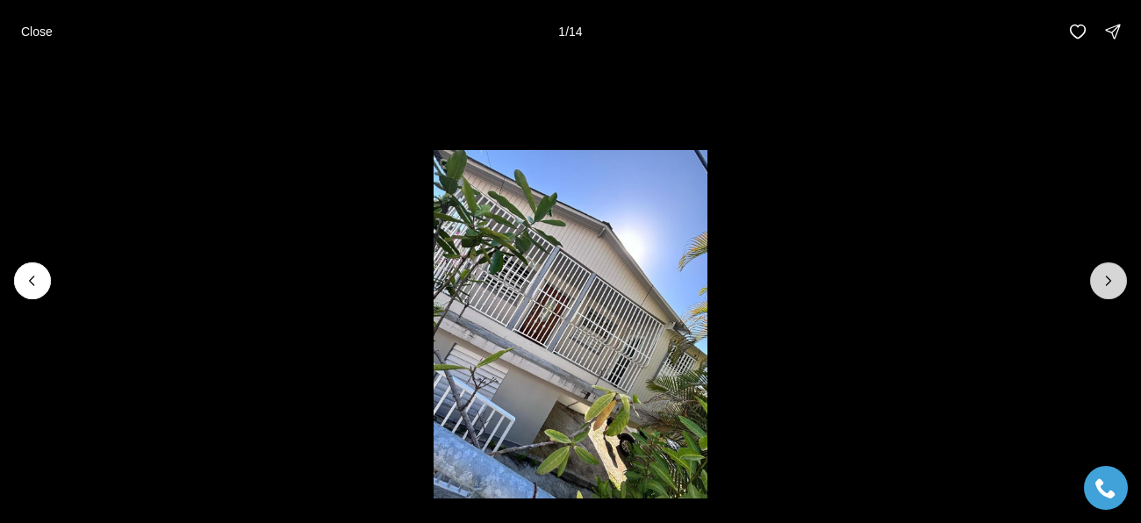
click at [1103, 291] on button "Next slide" at bounding box center [1108, 280] width 37 height 37
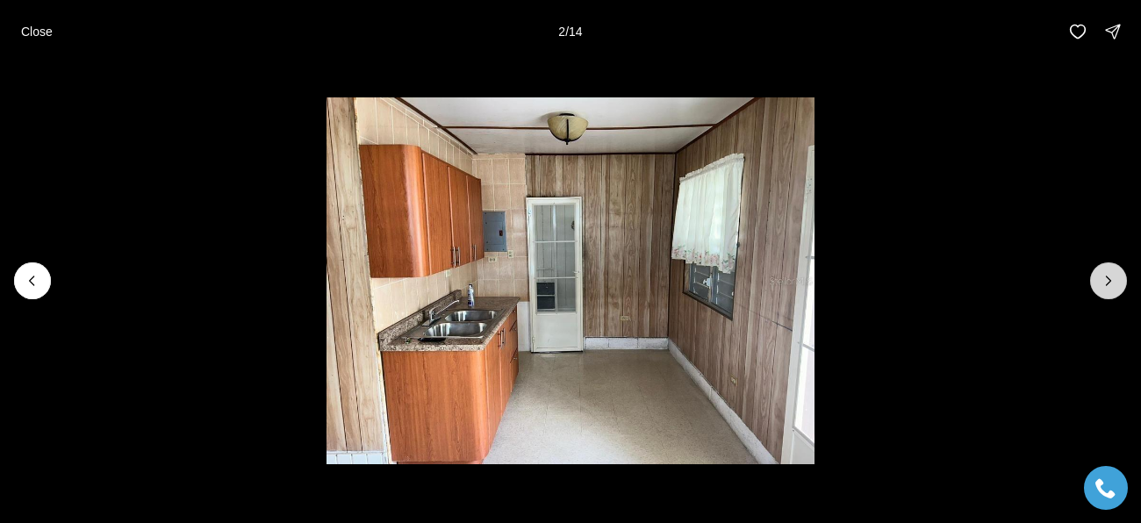
click at [1108, 284] on icon "Next slide" at bounding box center [1109, 281] width 18 height 18
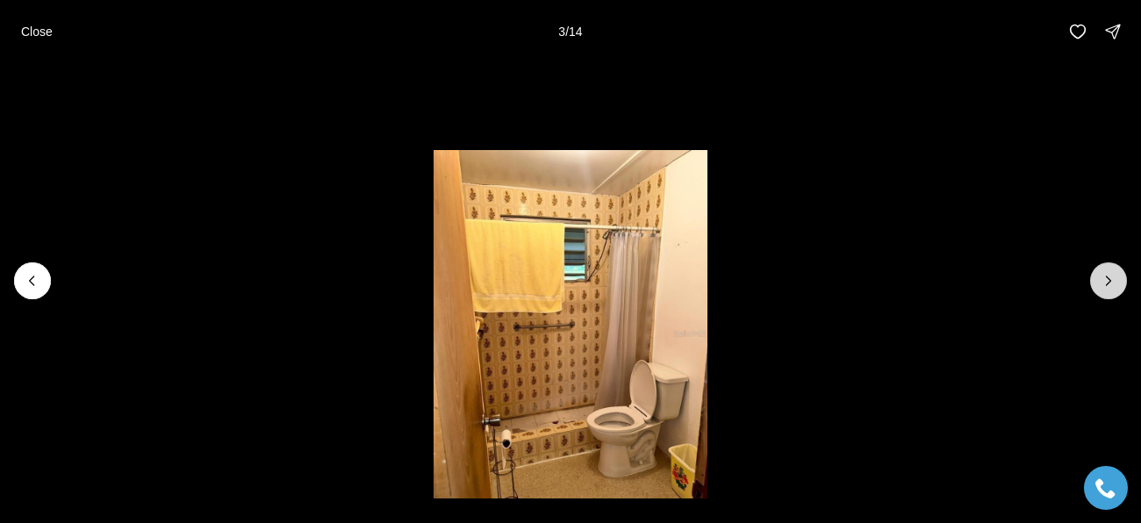
click at [1109, 289] on icon "Next slide" at bounding box center [1109, 281] width 18 height 18
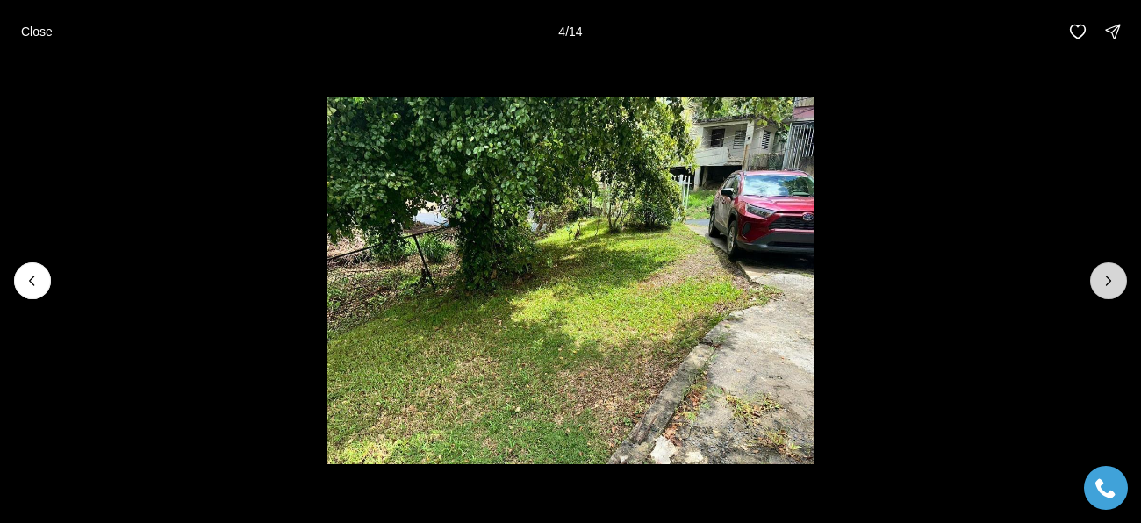
click at [1100, 284] on icon "Next slide" at bounding box center [1109, 281] width 18 height 18
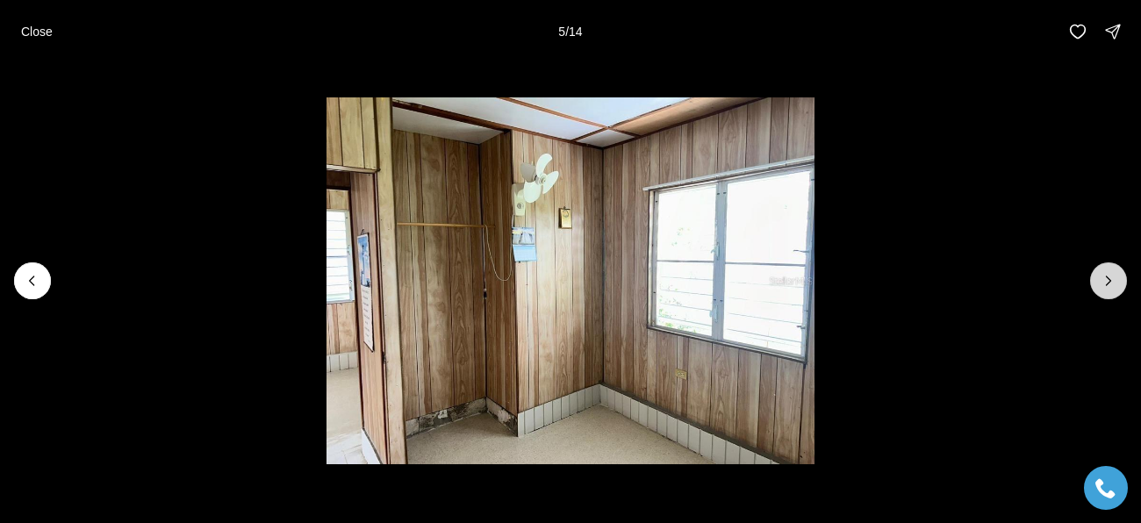
click at [1106, 283] on icon "Next slide" at bounding box center [1109, 281] width 18 height 18
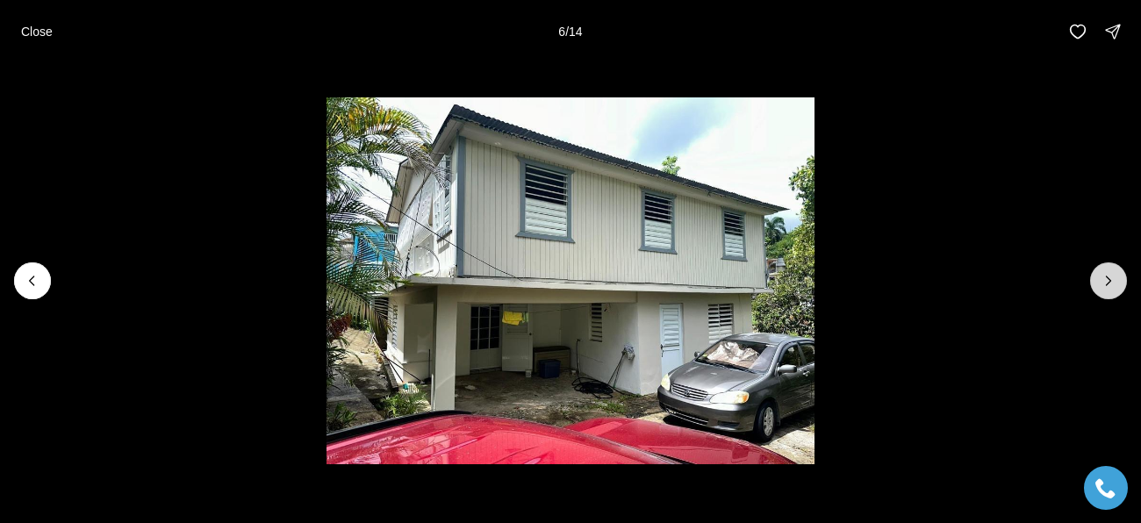
click at [1108, 280] on icon "Next slide" at bounding box center [1109, 281] width 18 height 18
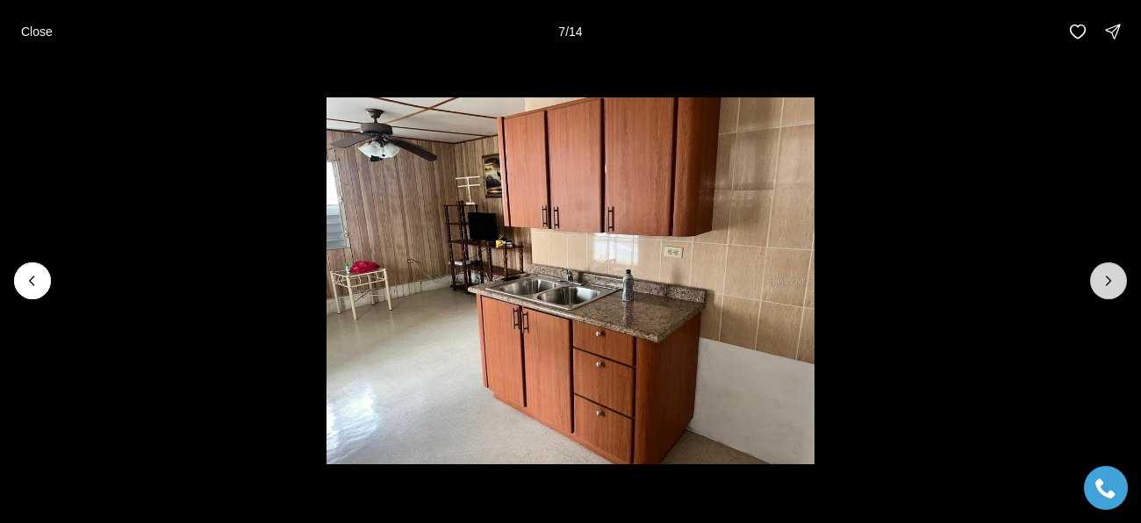
click at [1100, 287] on icon "Next slide" at bounding box center [1109, 281] width 18 height 18
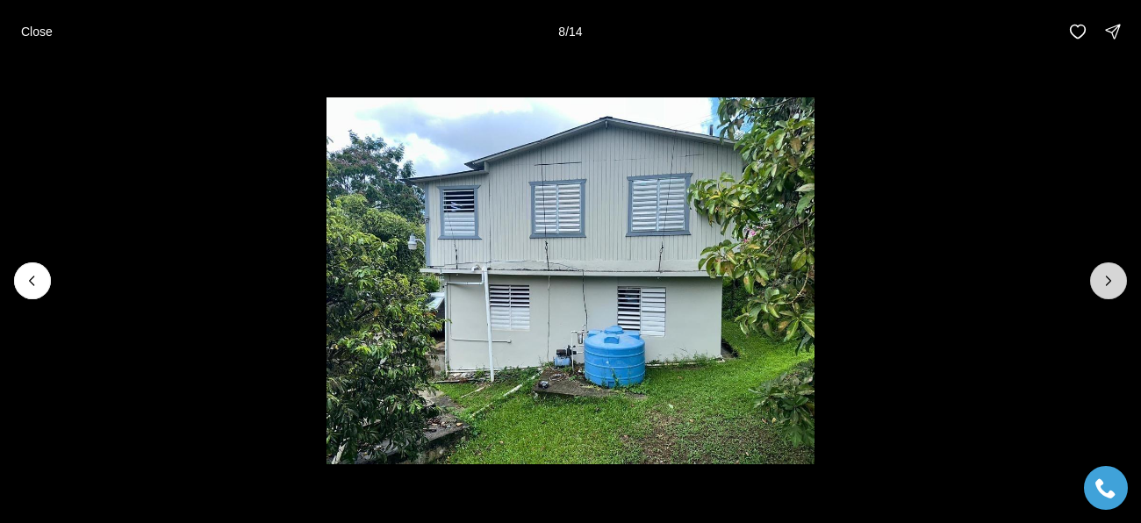
click at [1119, 283] on button "Next slide" at bounding box center [1108, 280] width 37 height 37
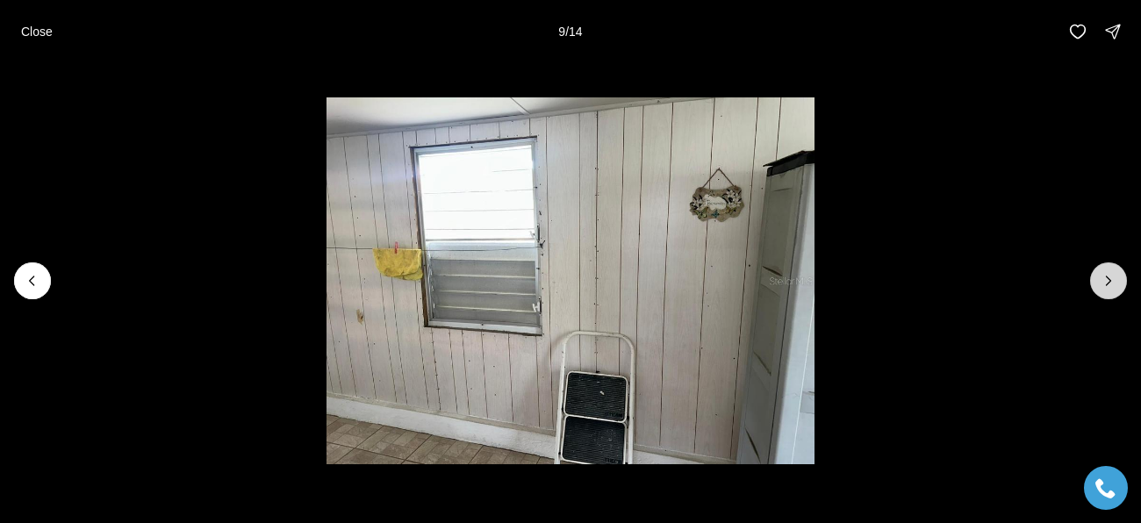
click at [1119, 280] on button "Next slide" at bounding box center [1108, 280] width 37 height 37
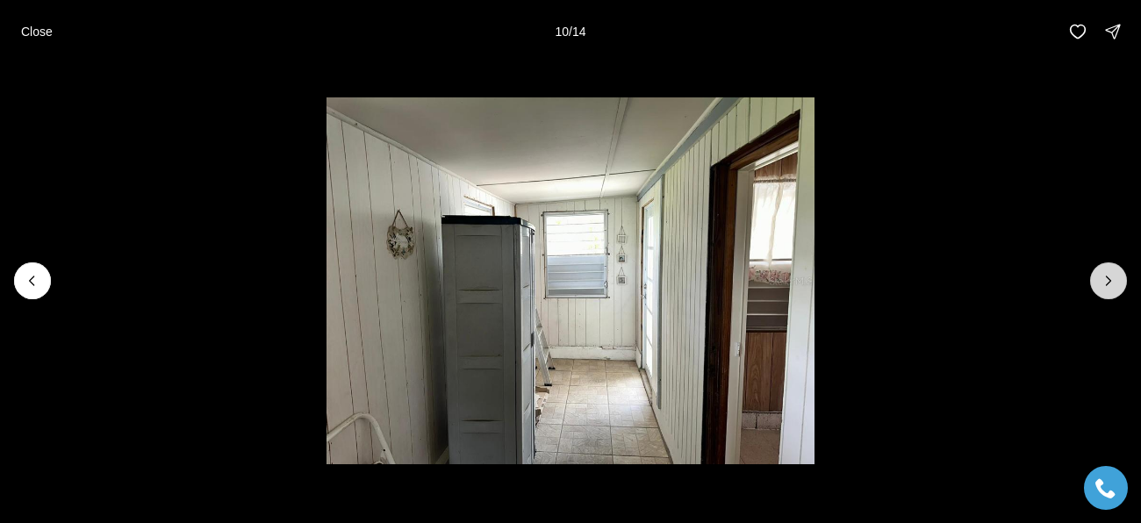
click at [1110, 283] on icon "Next slide" at bounding box center [1109, 281] width 18 height 18
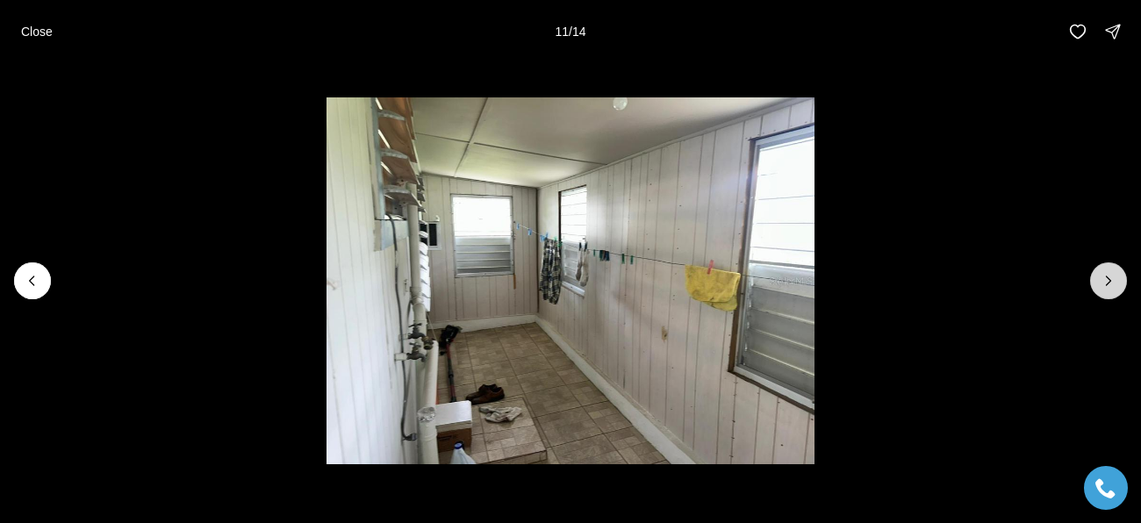
click at [1108, 280] on icon "Next slide" at bounding box center [1109, 281] width 18 height 18
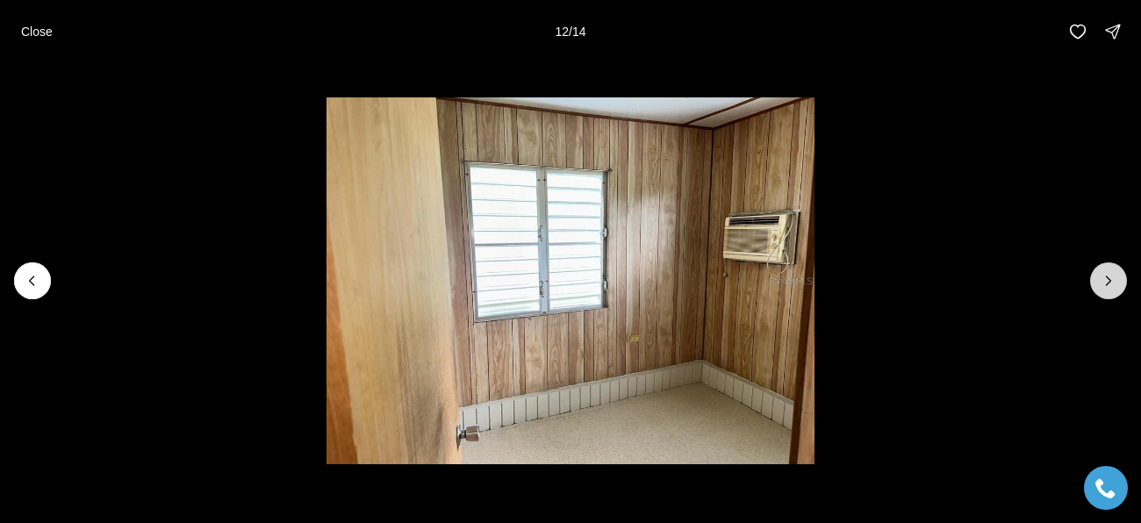
click at [1117, 280] on icon "Next slide" at bounding box center [1109, 281] width 18 height 18
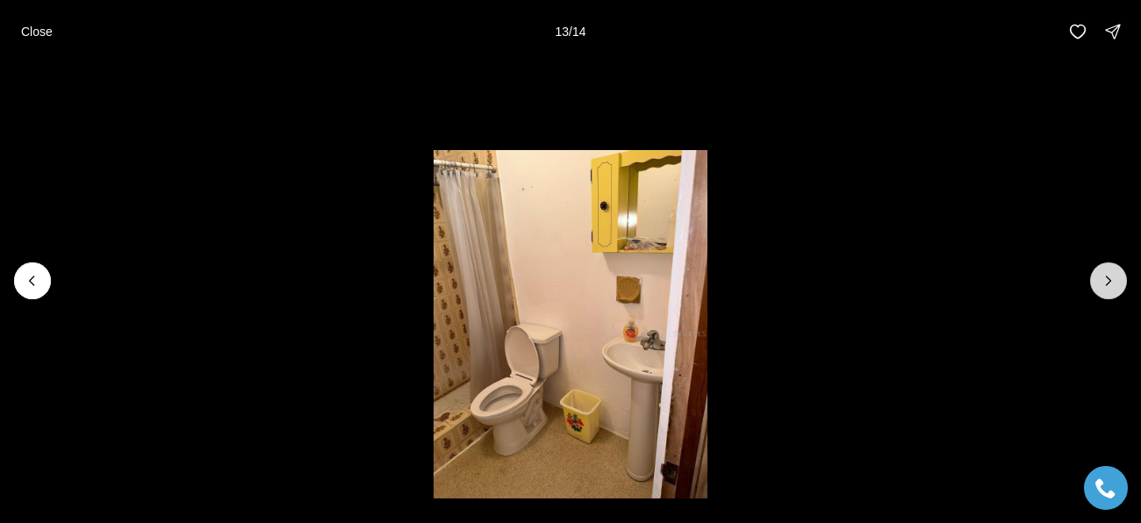
click at [1108, 281] on icon "Next slide" at bounding box center [1109, 281] width 18 height 18
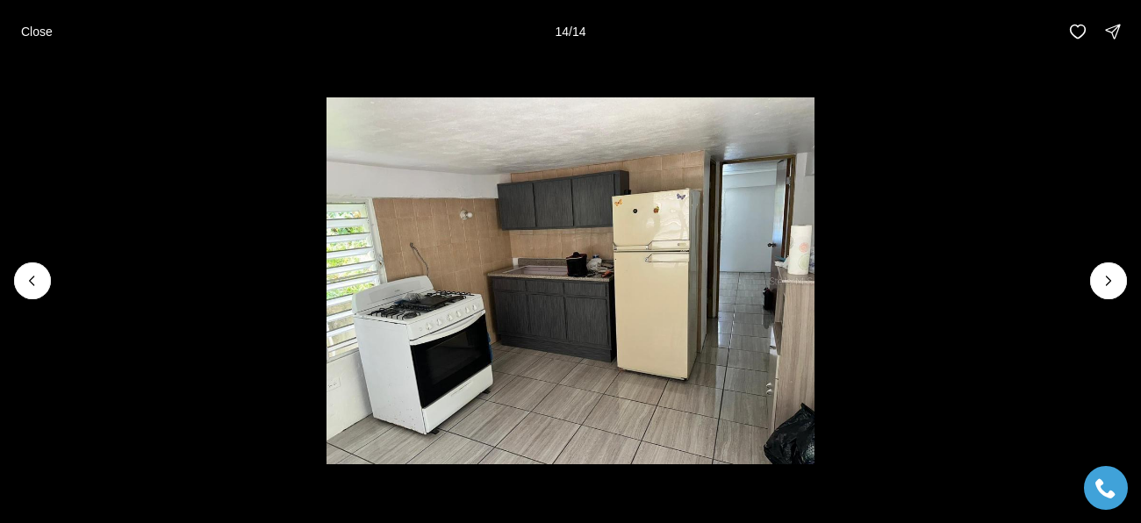
click at [1090, 281] on div at bounding box center [1108, 280] width 37 height 37
click at [1113, 289] on div at bounding box center [1108, 280] width 37 height 37
click at [1117, 284] on div at bounding box center [1108, 280] width 37 height 37
click at [1117, 280] on div at bounding box center [1108, 280] width 37 height 37
click at [51, 47] on button "Close" at bounding box center [37, 31] width 53 height 35
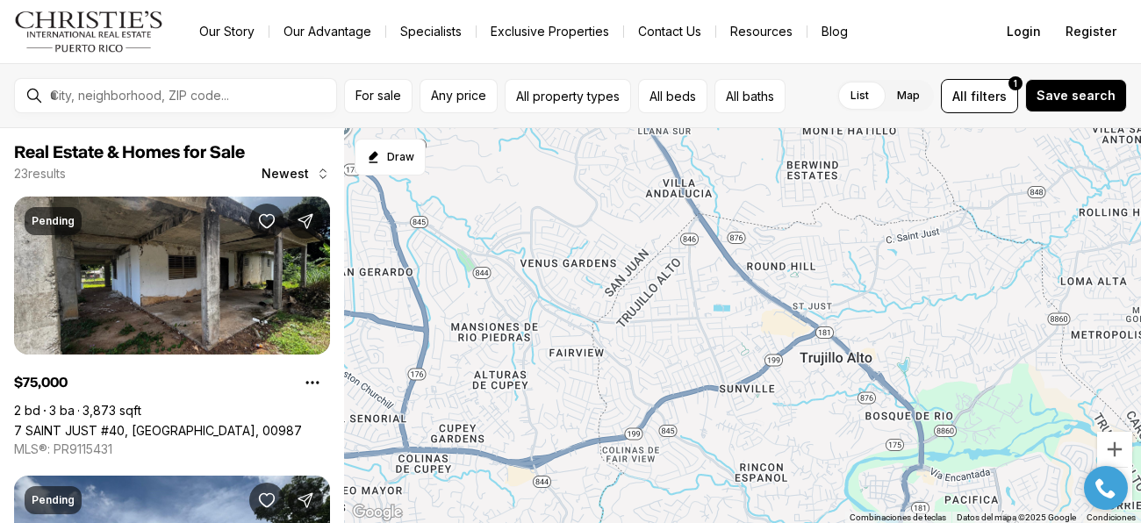
scroll to position [2737, 0]
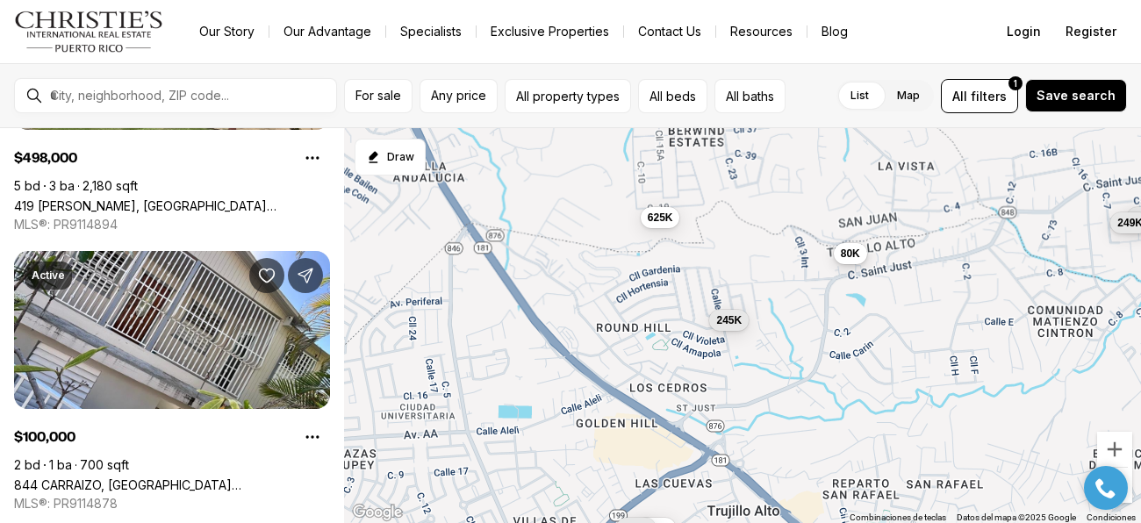
click at [846, 247] on span "80K" at bounding box center [850, 253] width 19 height 14
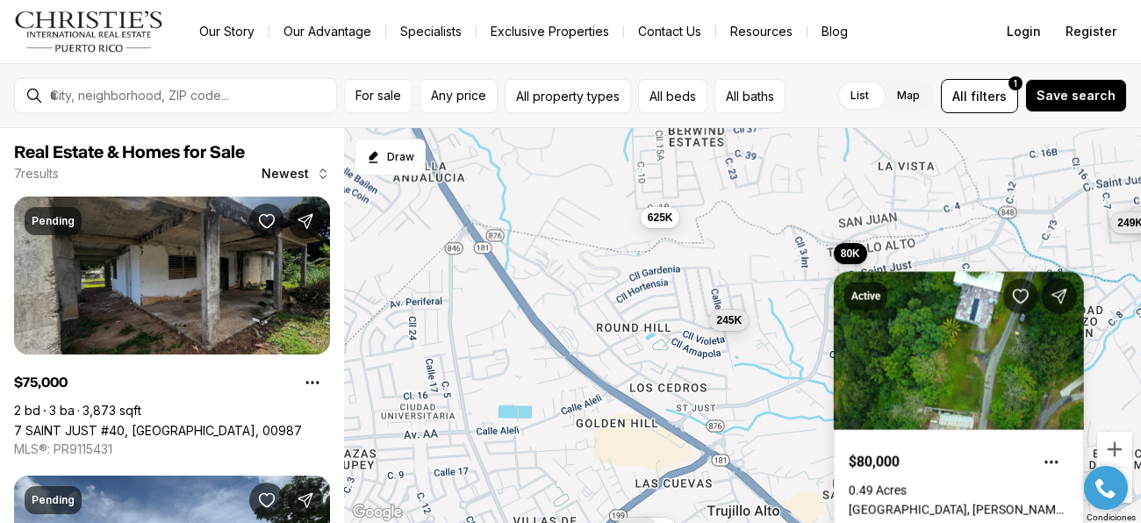
click at [162, 423] on link "7 SAINT JUST #40, [GEOGRAPHIC_DATA], 00987" at bounding box center [158, 430] width 288 height 15
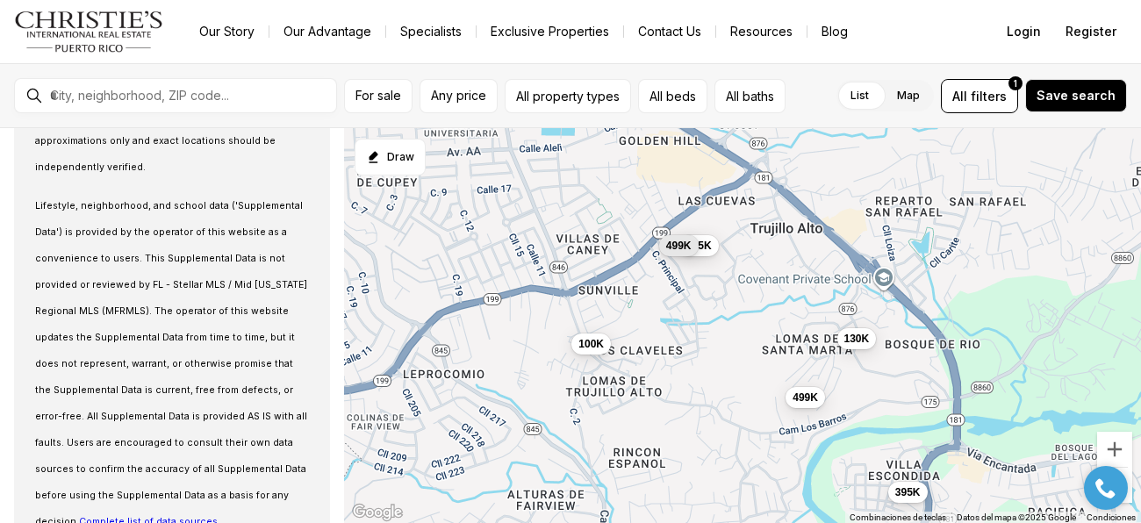
scroll to position [2195, 0]
